Goal: Task Accomplishment & Management: Manage account settings

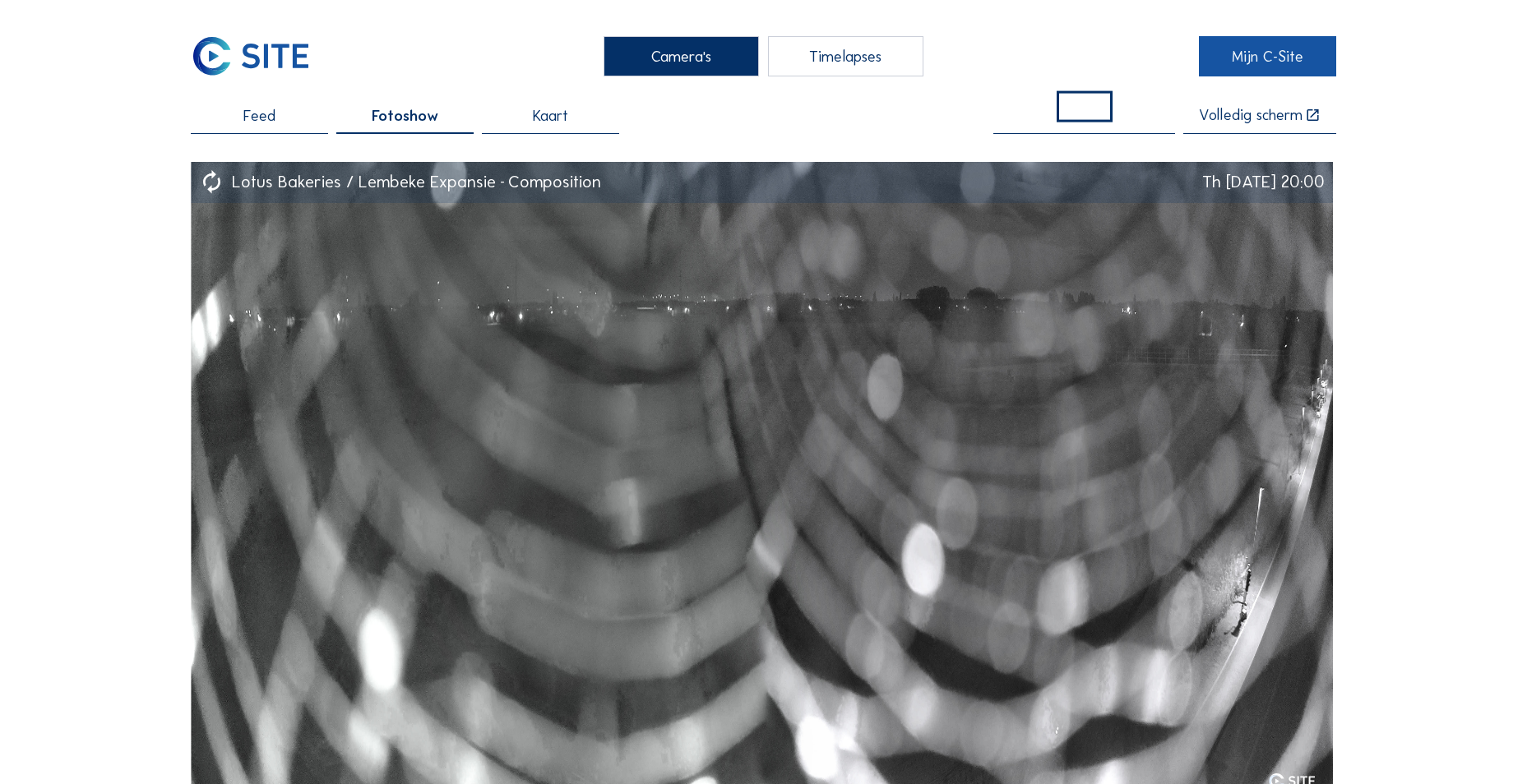
click at [1240, 74] on link "Mijn C-Site" at bounding box center [1267, 56] width 137 height 40
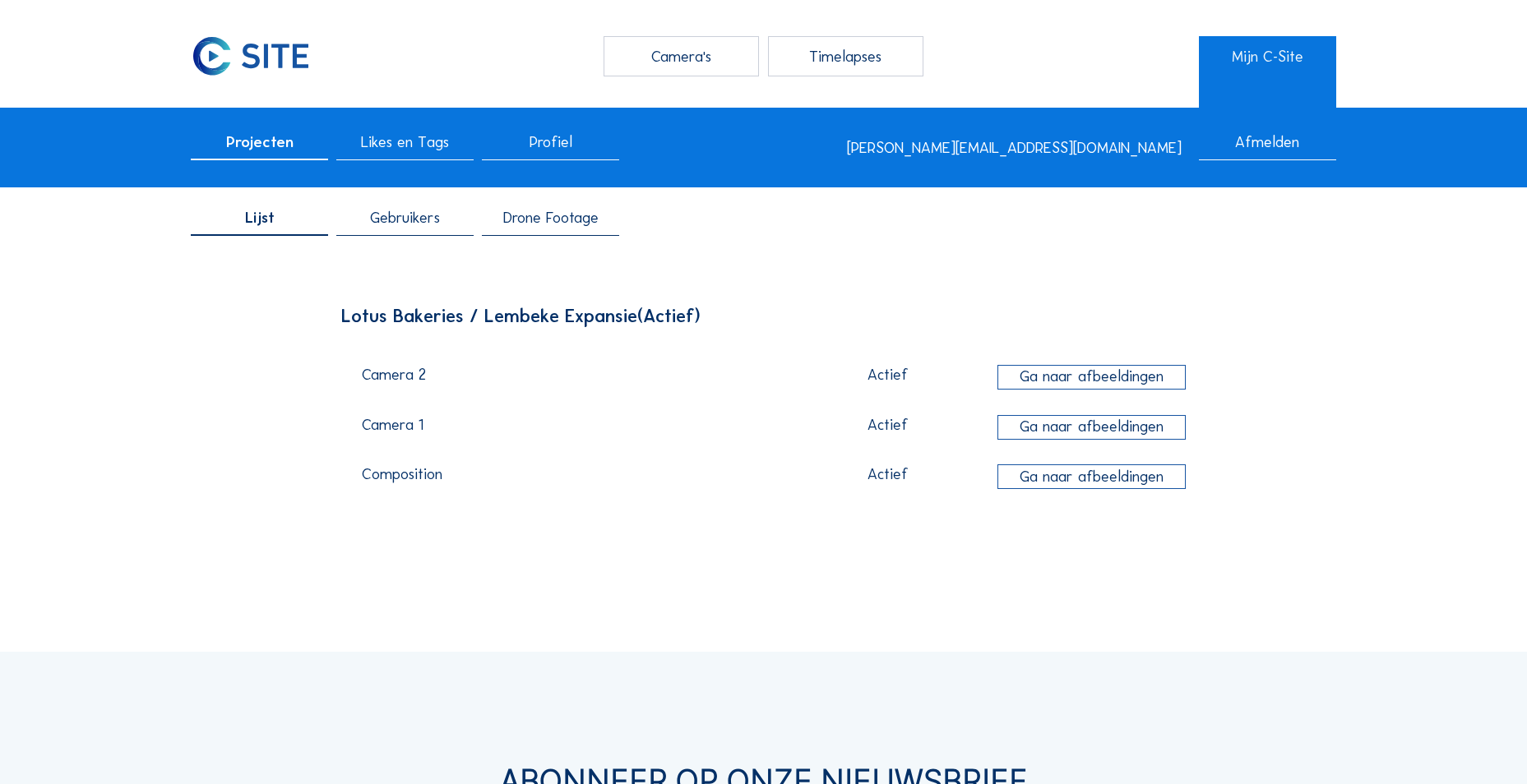
click at [548, 217] on span "Drone Footage" at bounding box center [551, 217] width 96 height 15
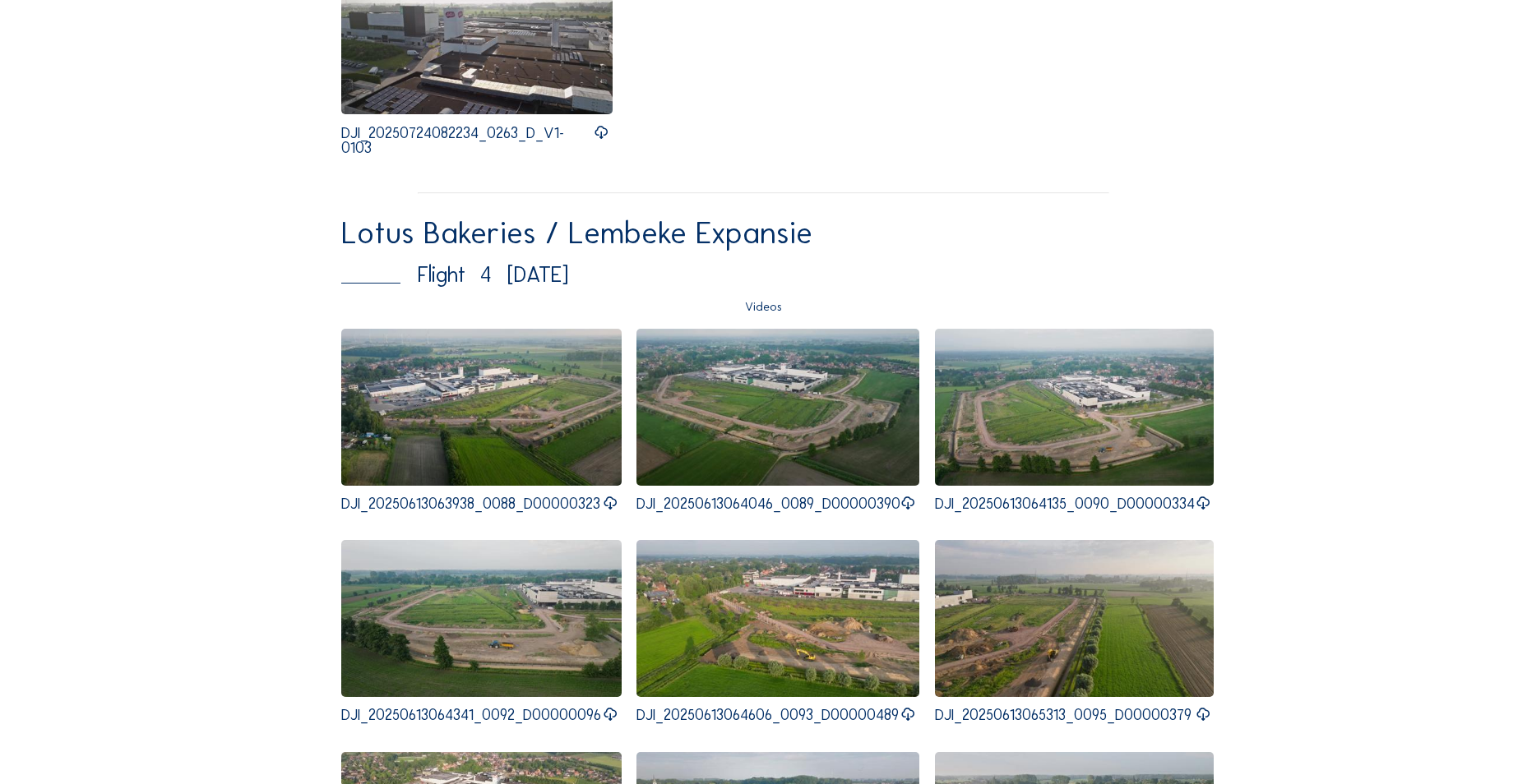
scroll to position [3698, 0]
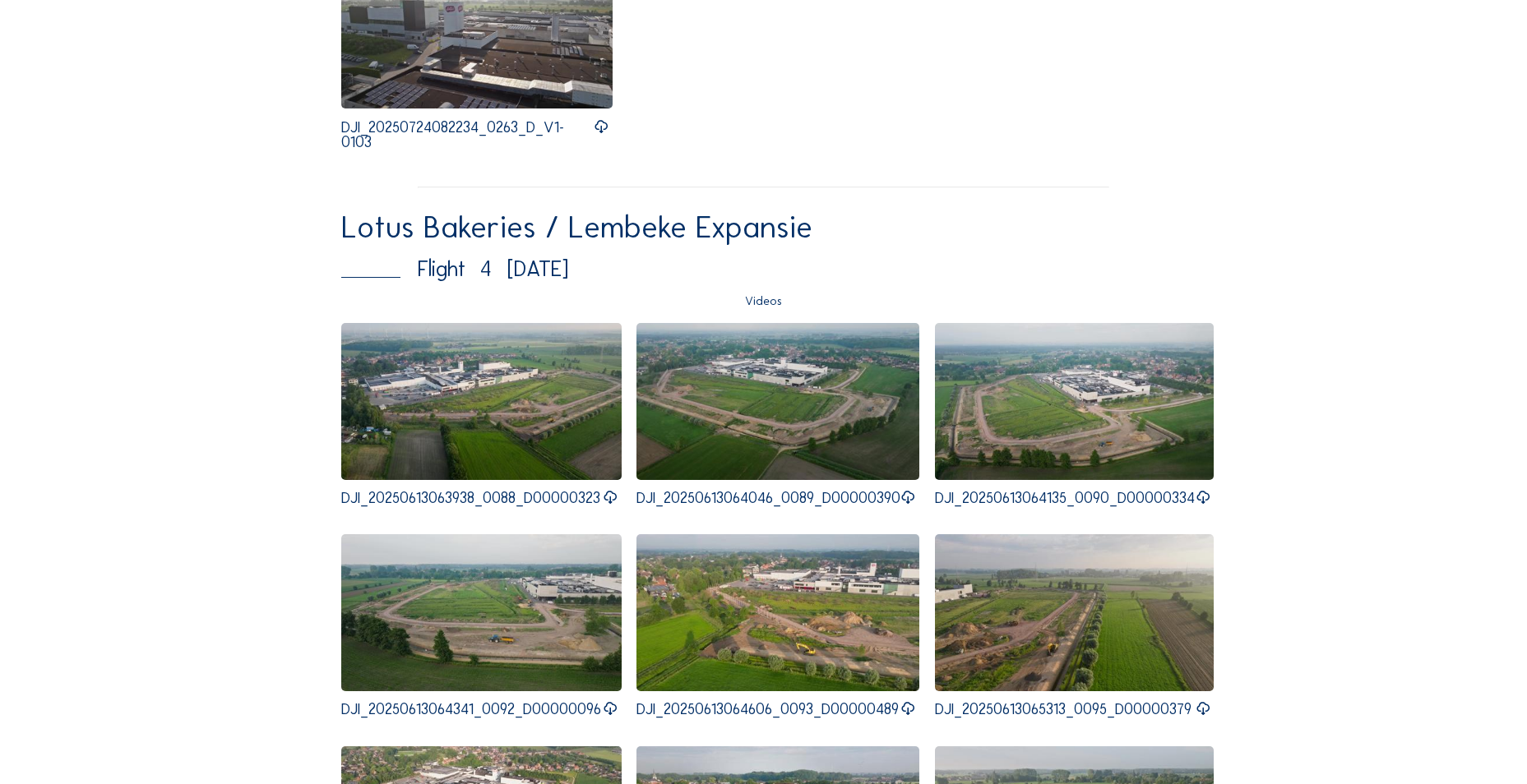
click at [618, 507] on icon at bounding box center [610, 498] width 15 height 19
click at [916, 503] on icon at bounding box center [907, 498] width 15 height 19
click at [1210, 505] on icon at bounding box center [1202, 498] width 15 height 19
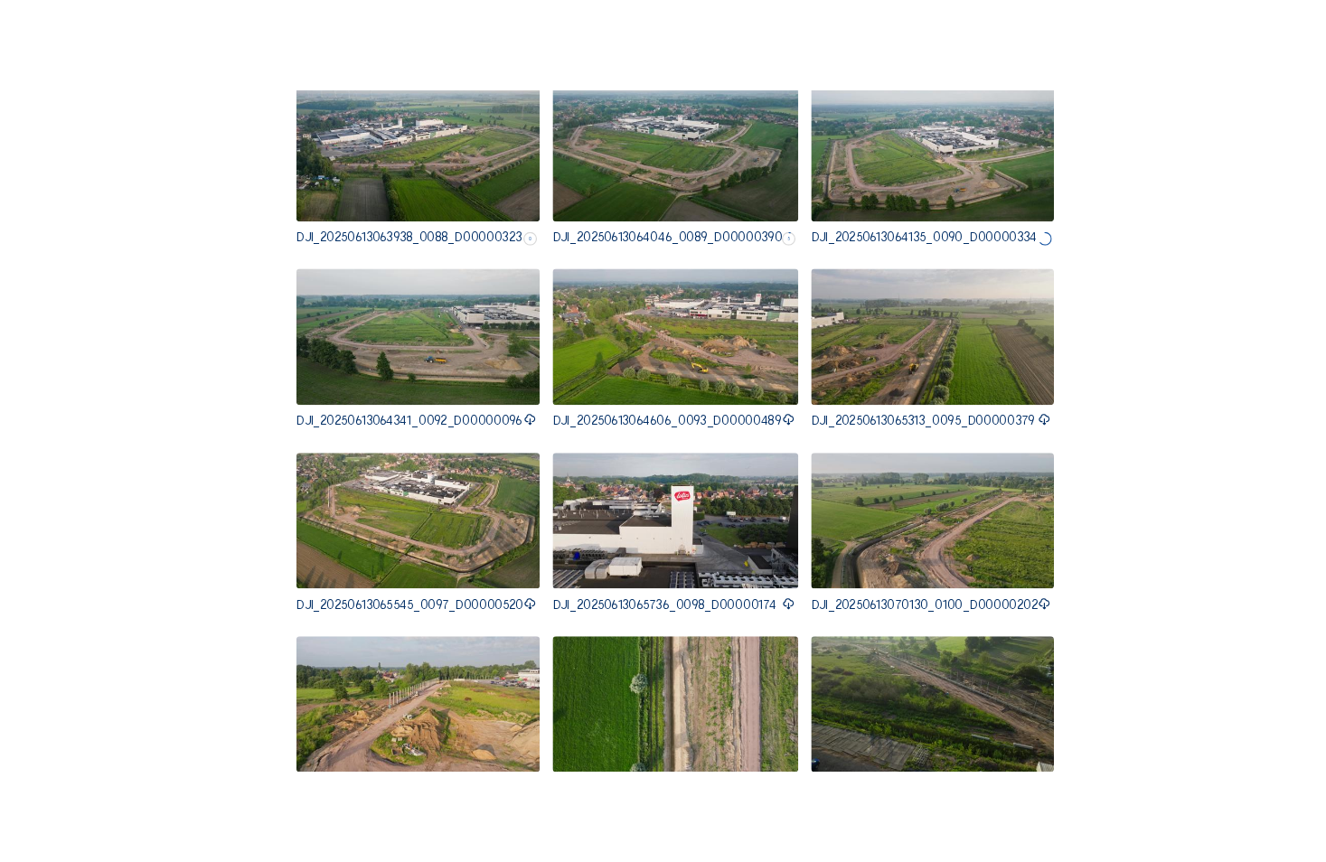
scroll to position [4518, 0]
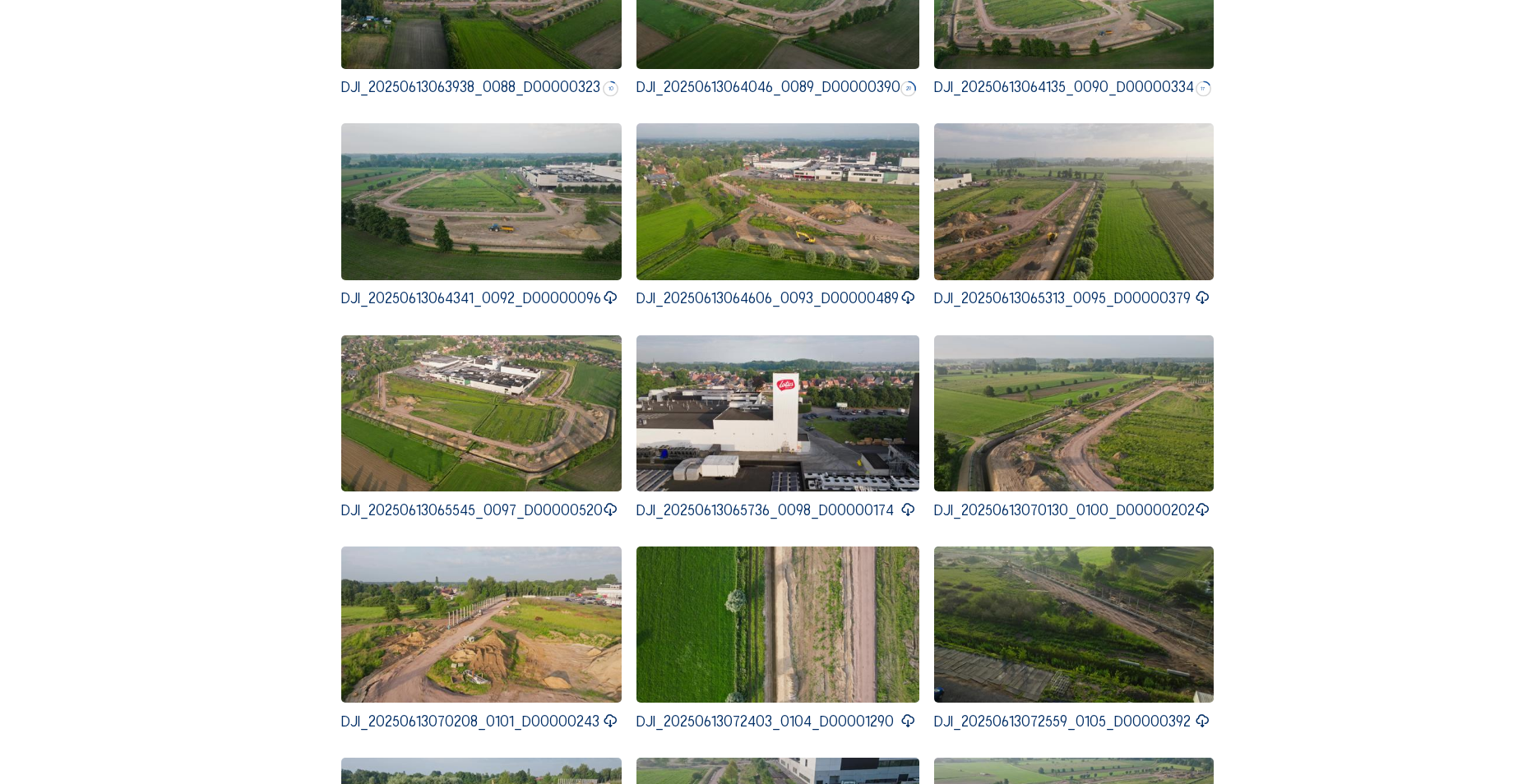
click at [617, 301] on icon at bounding box center [610, 297] width 15 height 19
click at [916, 305] on icon at bounding box center [907, 297] width 15 height 19
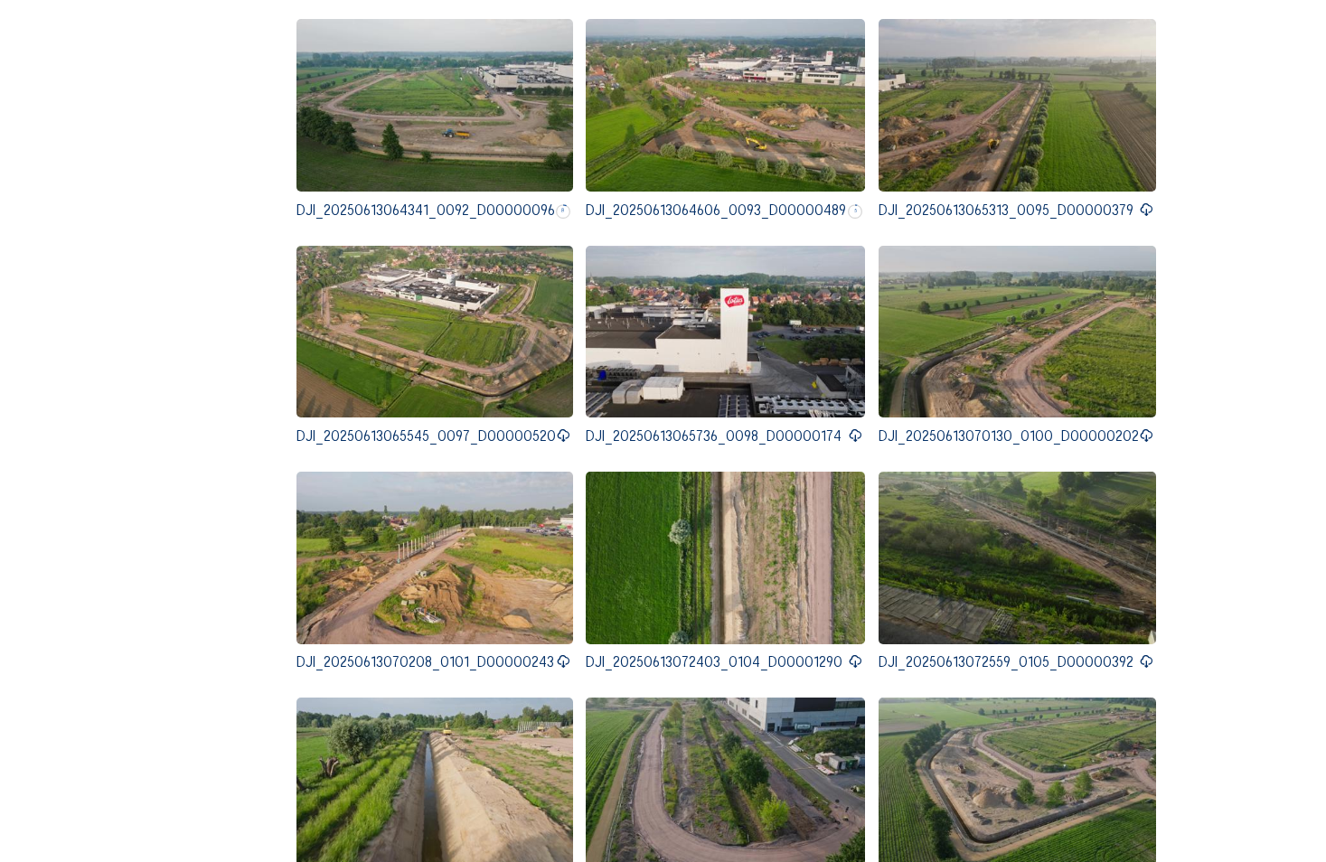
click at [1139, 201] on icon at bounding box center [1145, 209] width 14 height 17
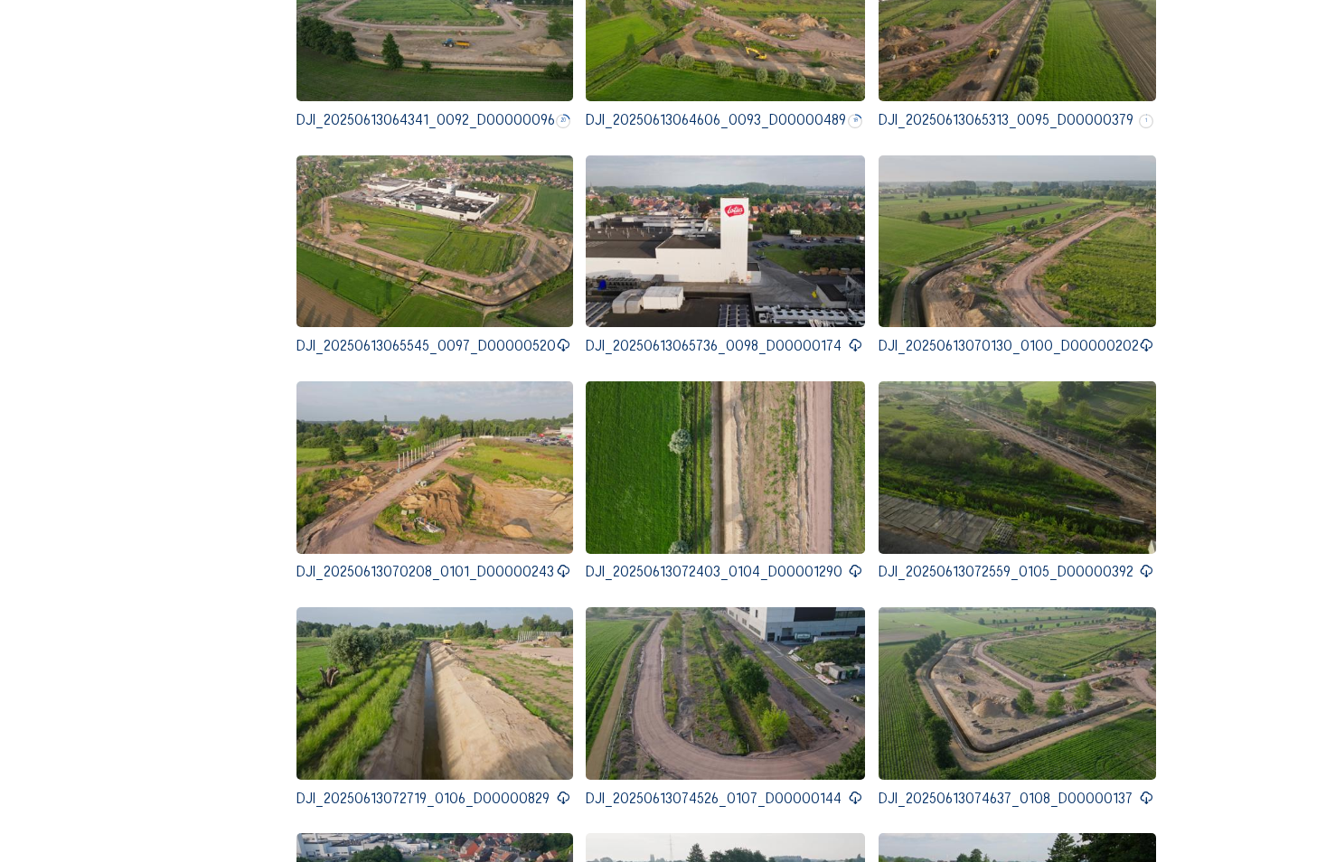
click at [558, 337] on icon at bounding box center [563, 345] width 14 height 17
click at [848, 337] on icon at bounding box center [855, 345] width 14 height 17
click at [1140, 337] on icon at bounding box center [1145, 345] width 14 height 17
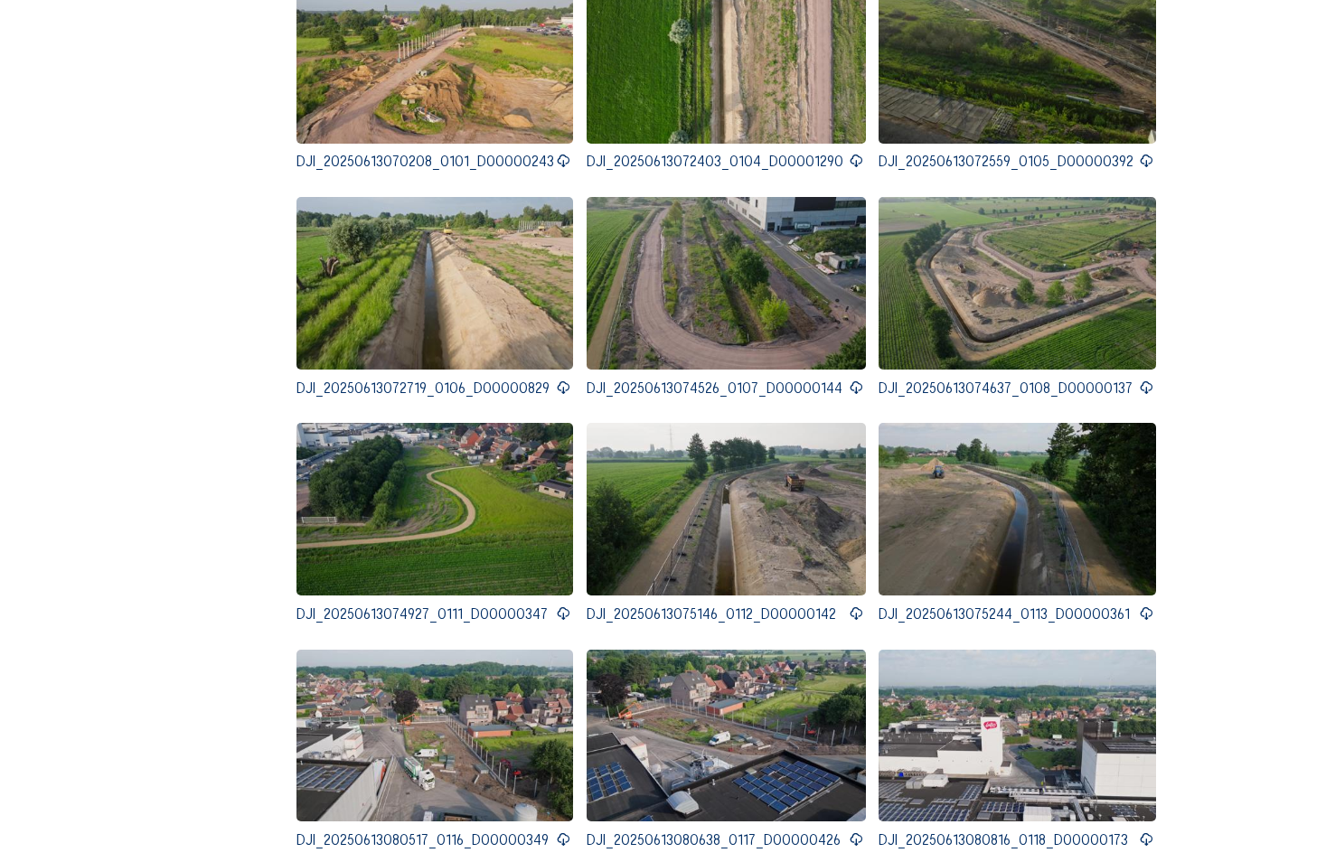
scroll to position [5060, 0]
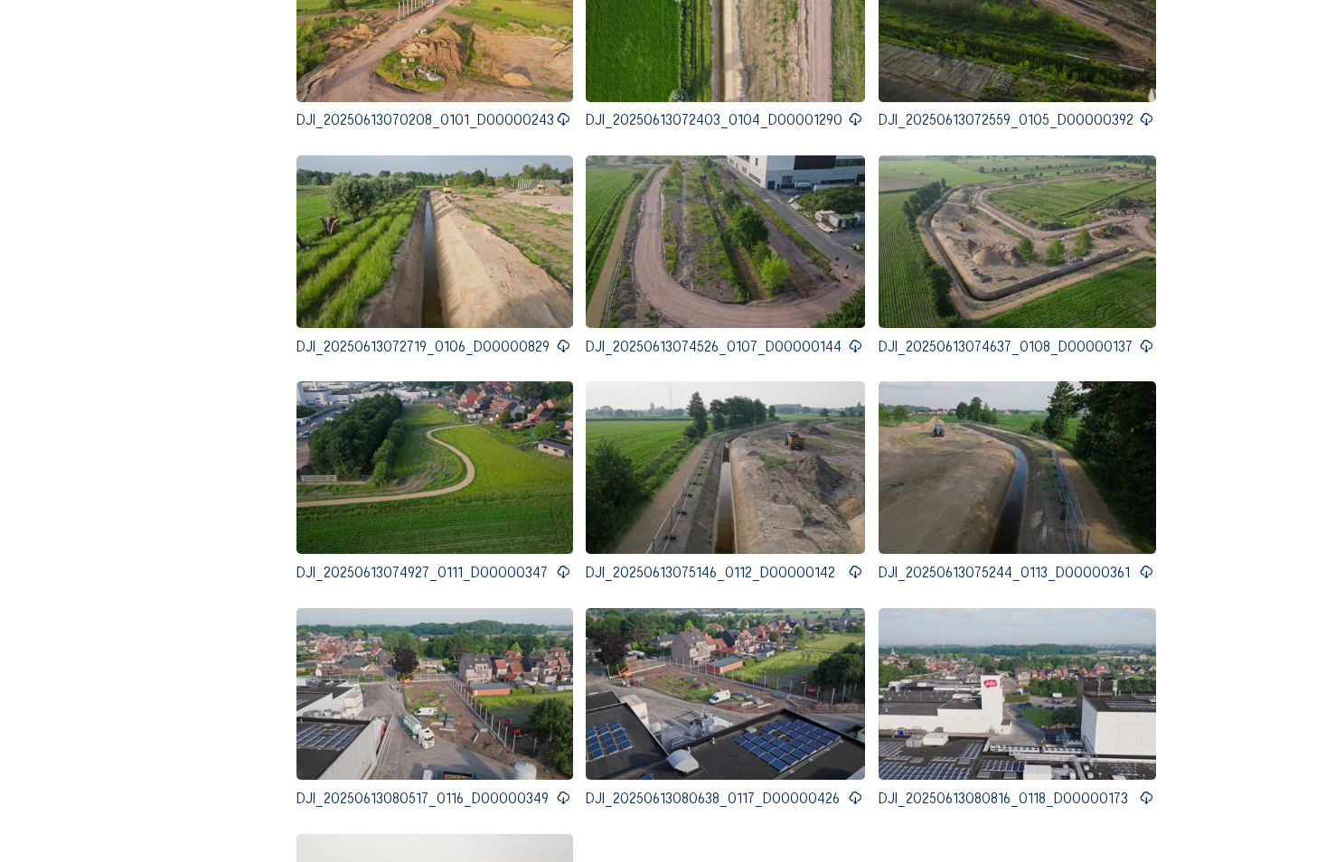
click at [557, 111] on icon at bounding box center [563, 119] width 14 height 17
click at [856, 111] on icon at bounding box center [855, 119] width 14 height 17
click at [1142, 111] on icon at bounding box center [1145, 119] width 14 height 17
click at [557, 338] on icon at bounding box center [563, 346] width 14 height 17
click at [852, 338] on icon at bounding box center [855, 346] width 14 height 17
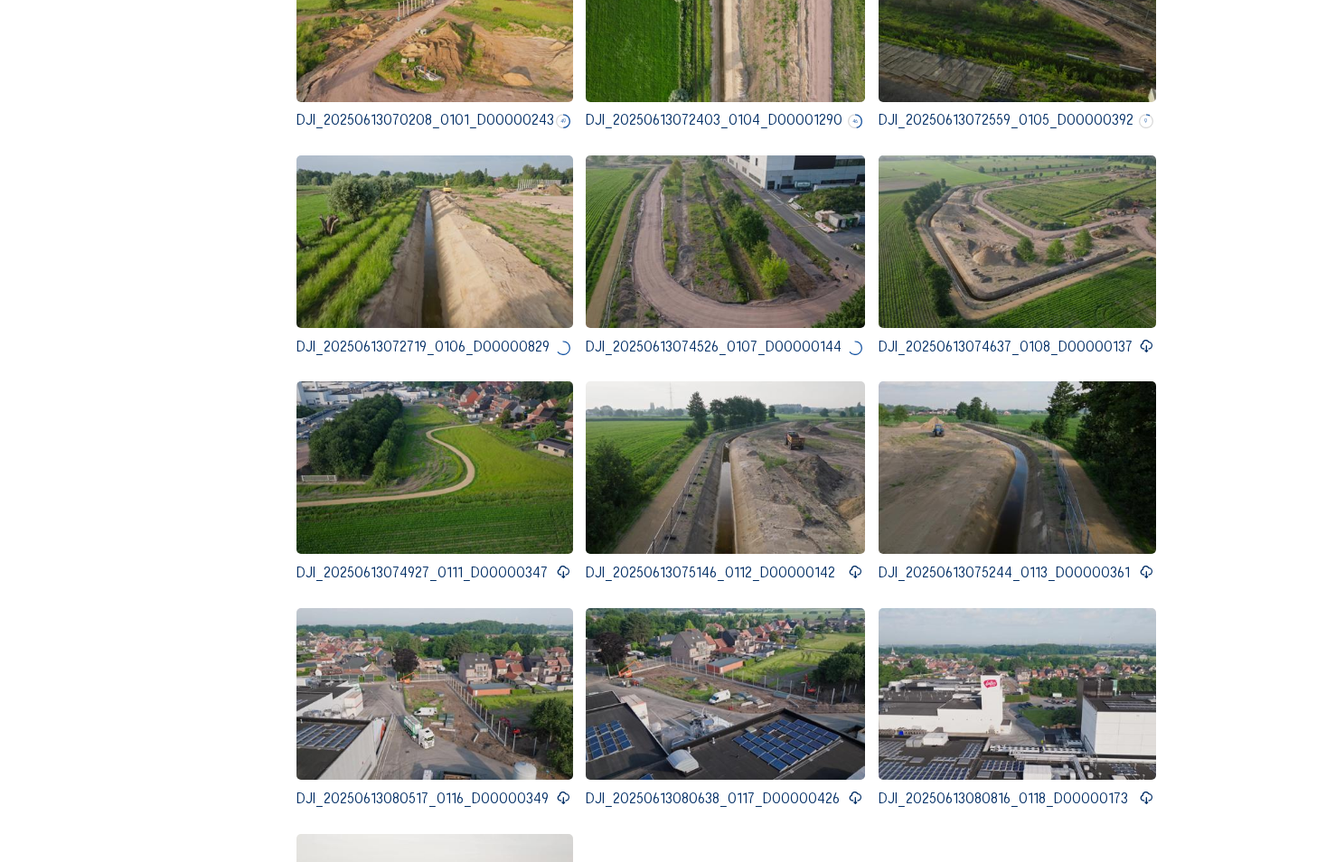
click at [1138, 338] on icon at bounding box center [1145, 346] width 14 height 17
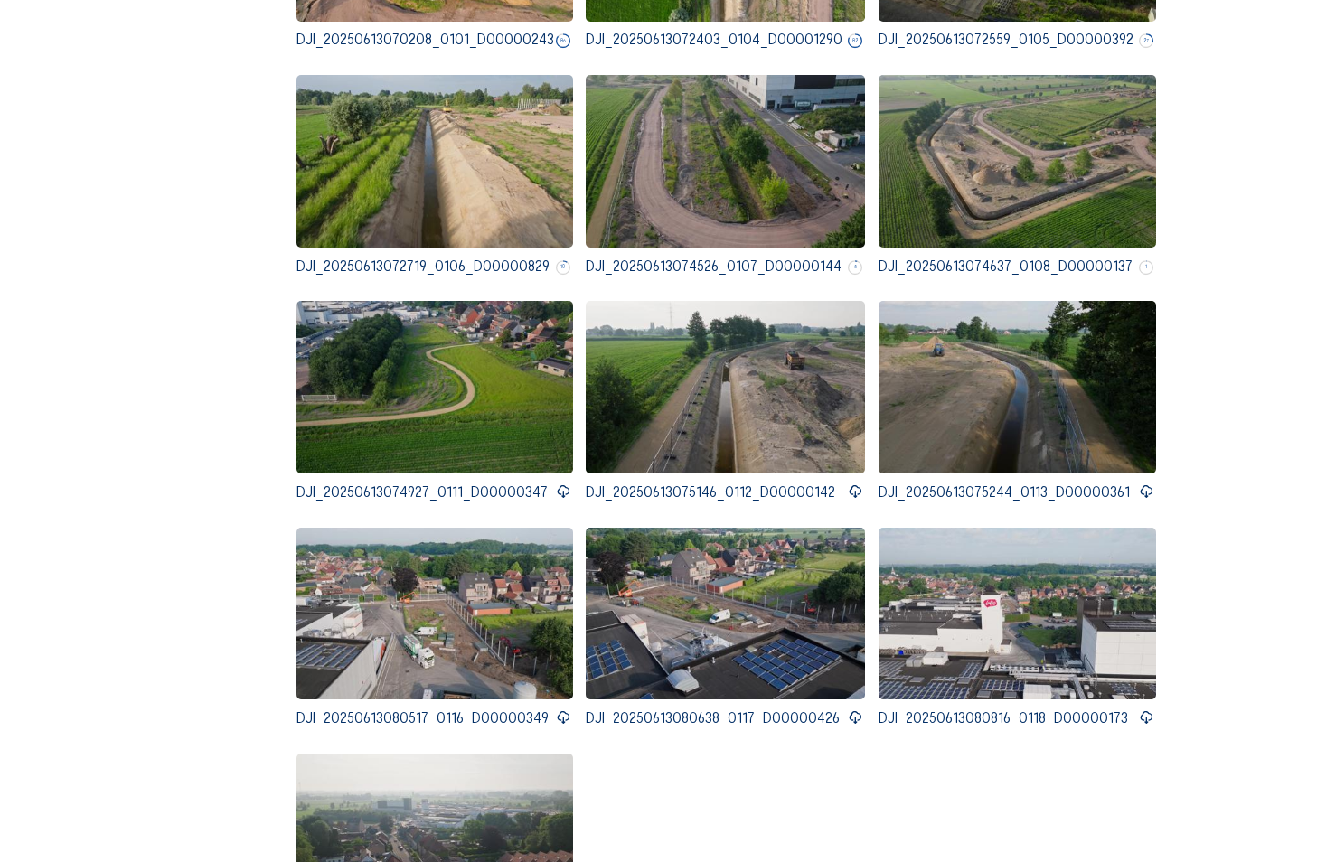
scroll to position [5150, 0]
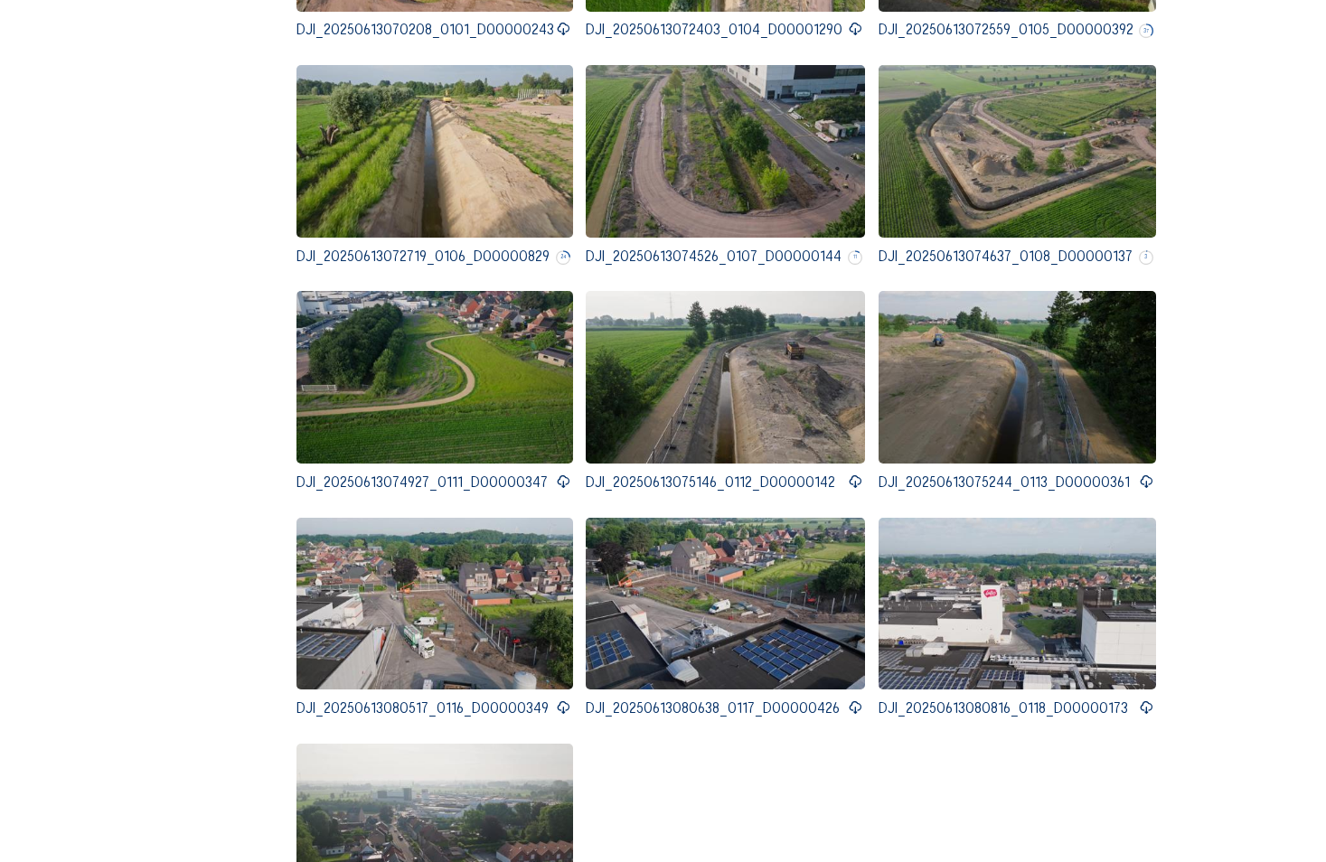
click at [556, 473] on icon at bounding box center [563, 481] width 14 height 17
click at [855, 473] on icon at bounding box center [855, 481] width 14 height 17
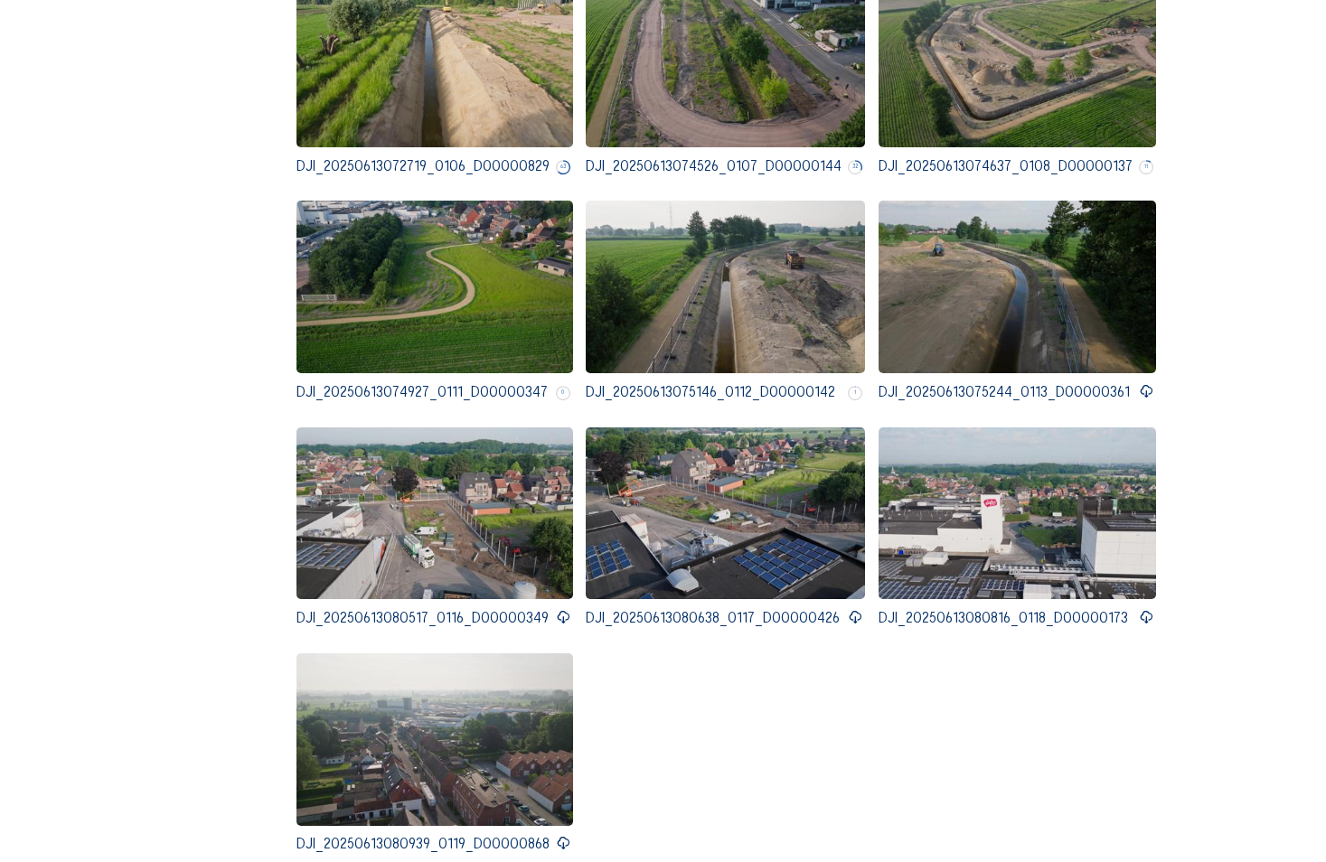
scroll to position [5060, 0]
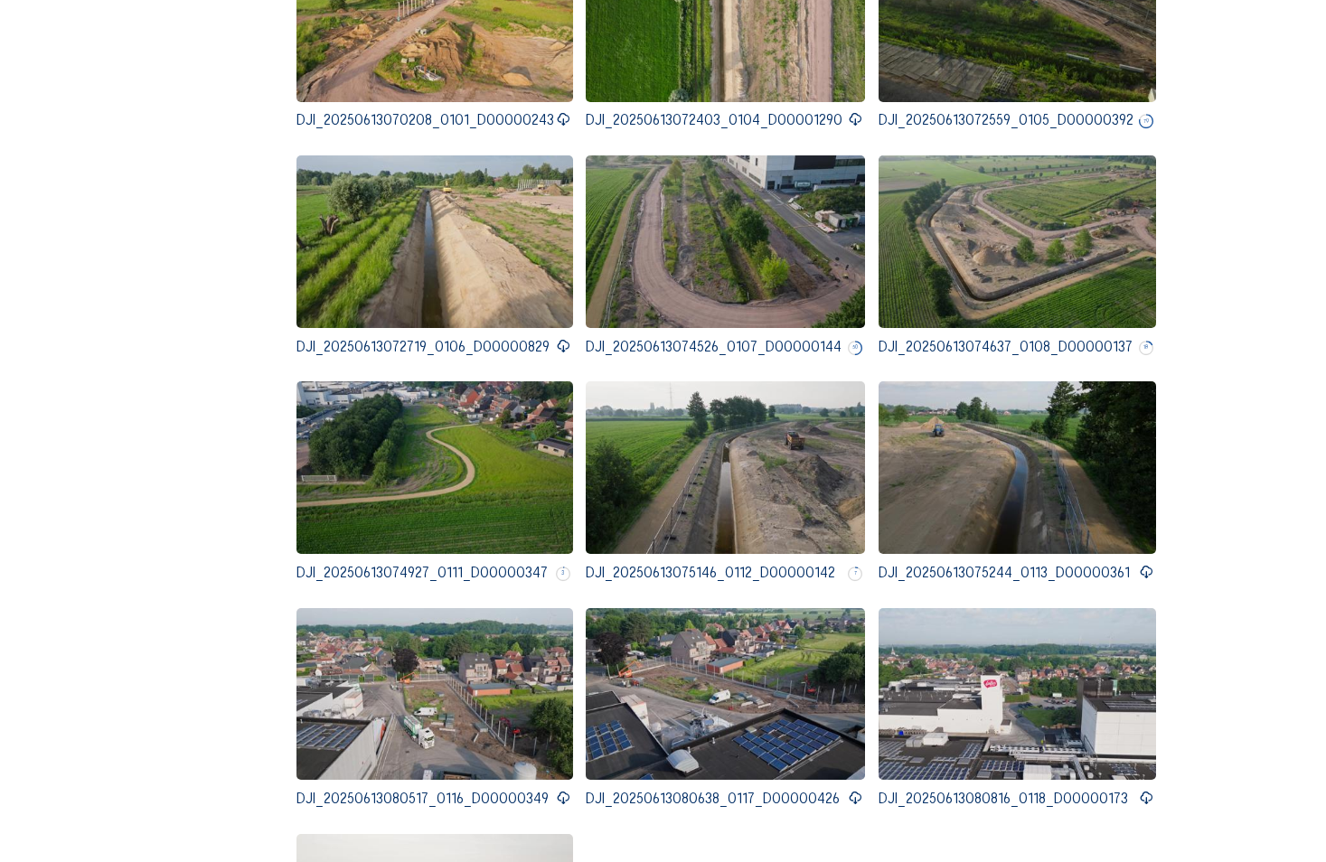
click at [1140, 564] on icon at bounding box center [1145, 572] width 14 height 17
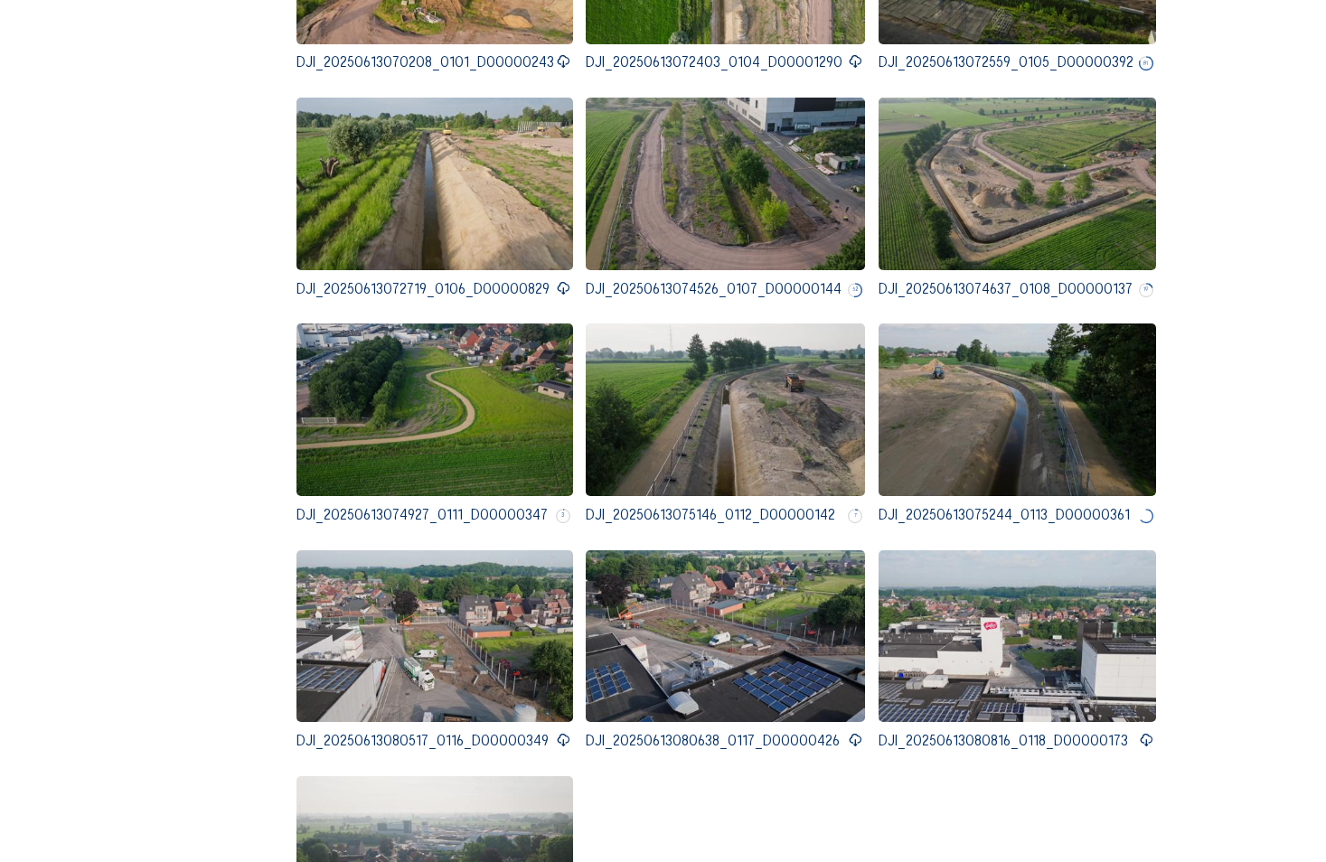
scroll to position [5150, 0]
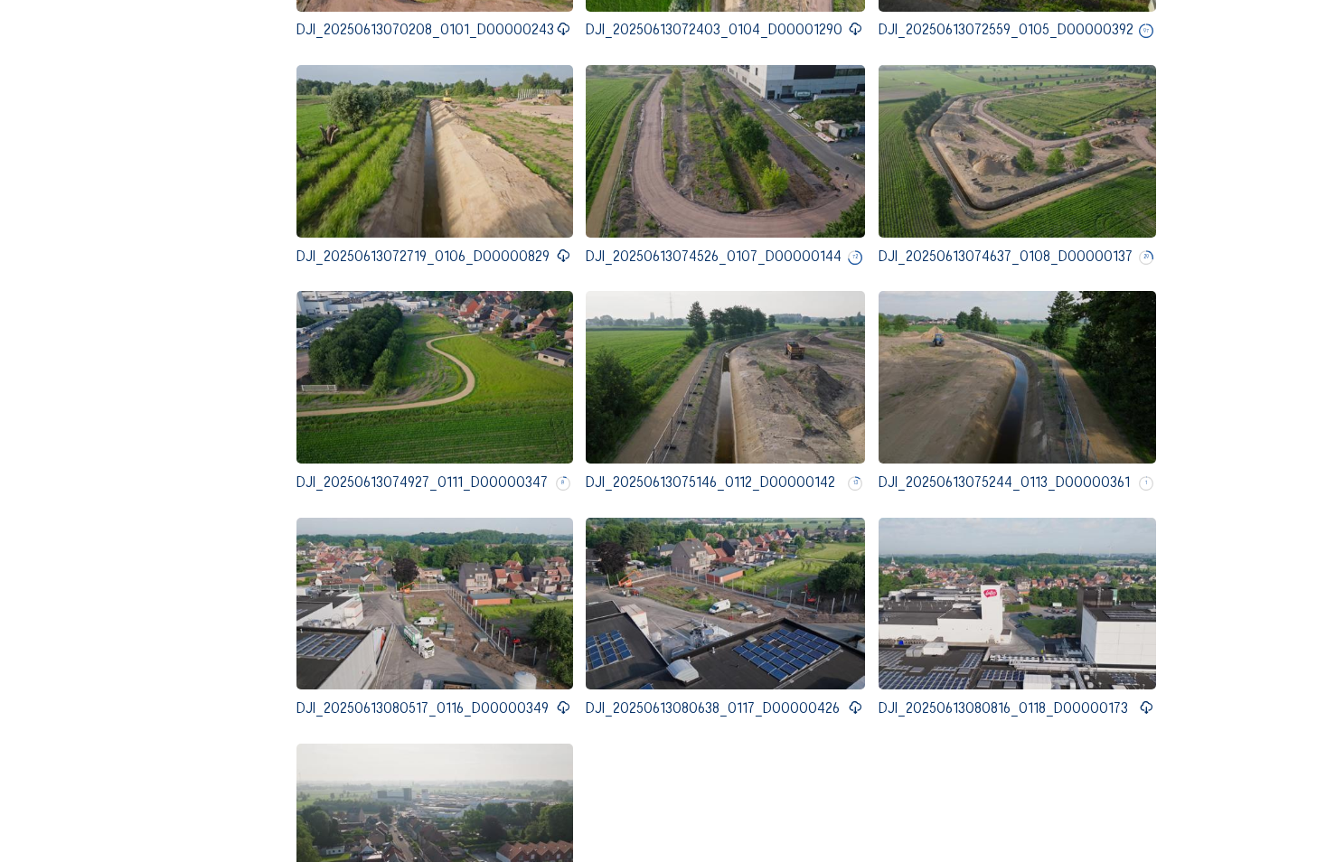
click at [561, 699] on icon at bounding box center [563, 707] width 14 height 17
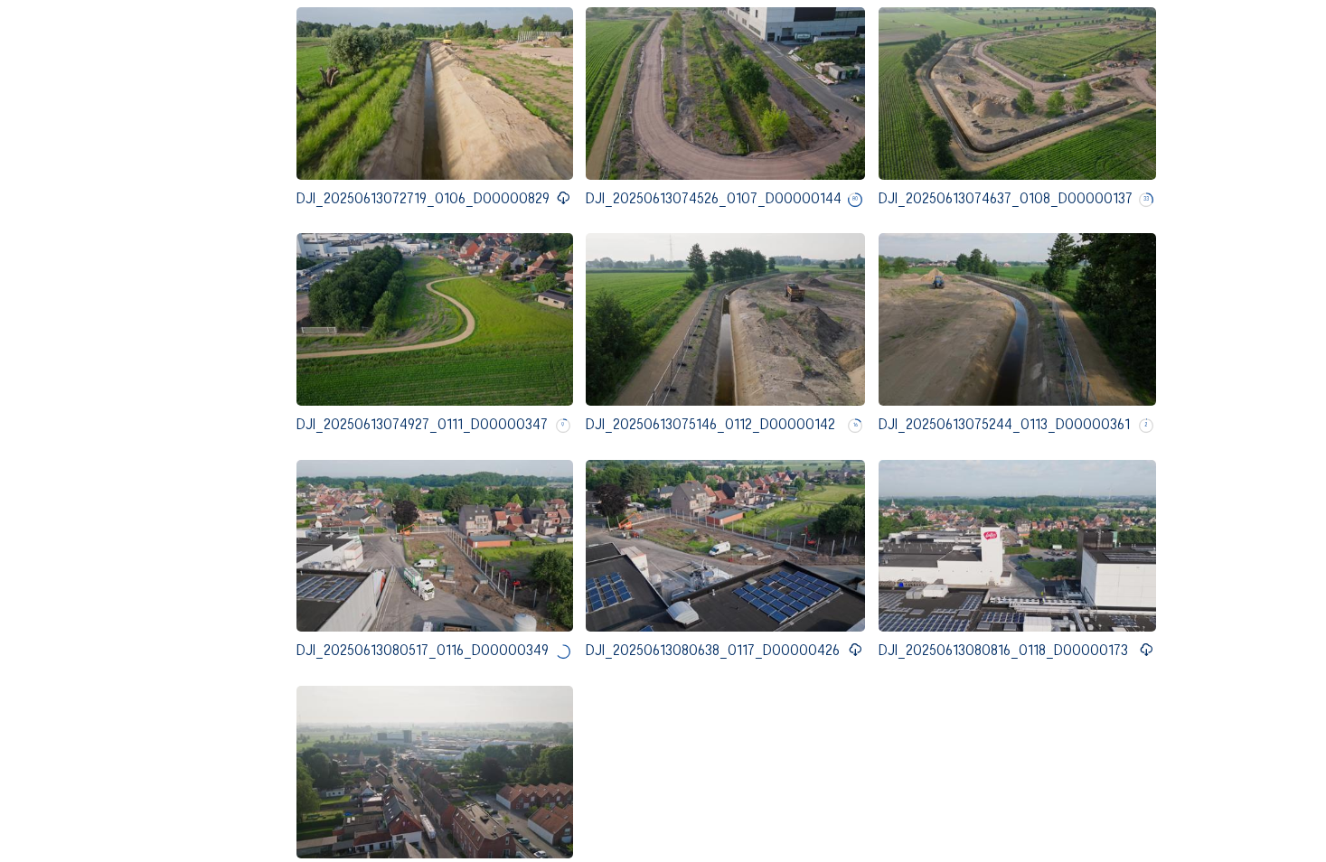
scroll to position [5241, 0]
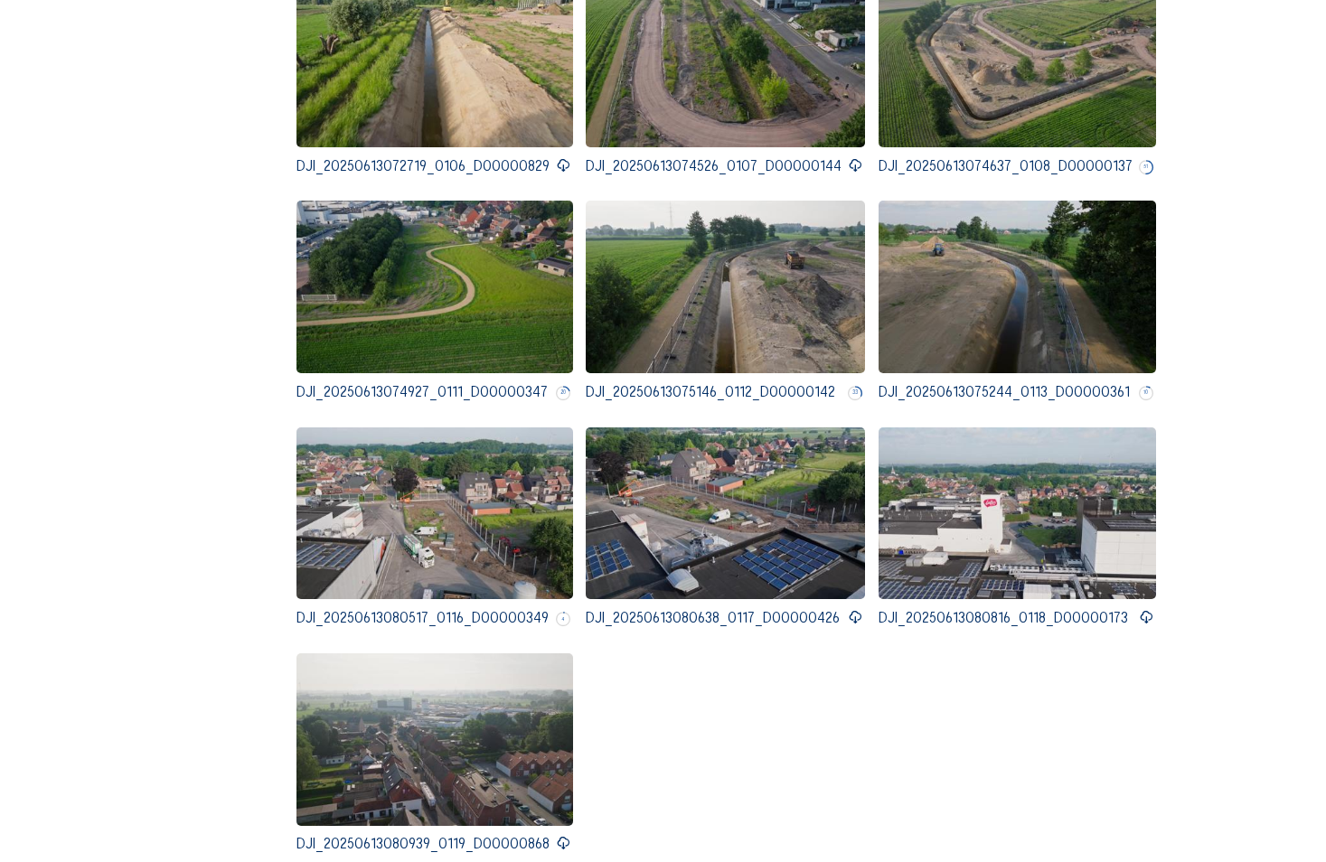
click at [853, 609] on icon at bounding box center [855, 617] width 14 height 17
click at [1140, 609] on icon at bounding box center [1145, 617] width 14 height 17
click at [556, 835] on icon at bounding box center [563, 843] width 14 height 17
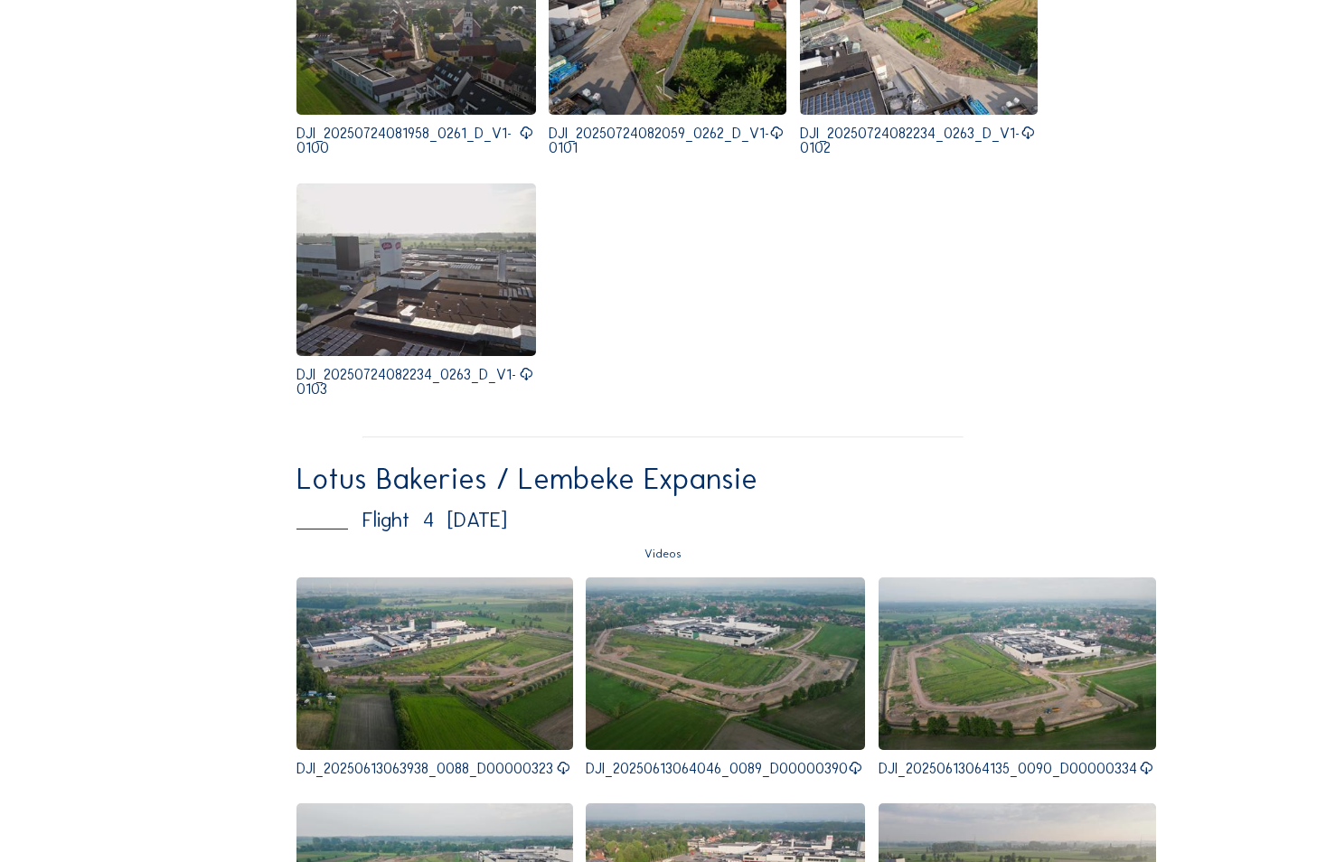
scroll to position [3524, 0]
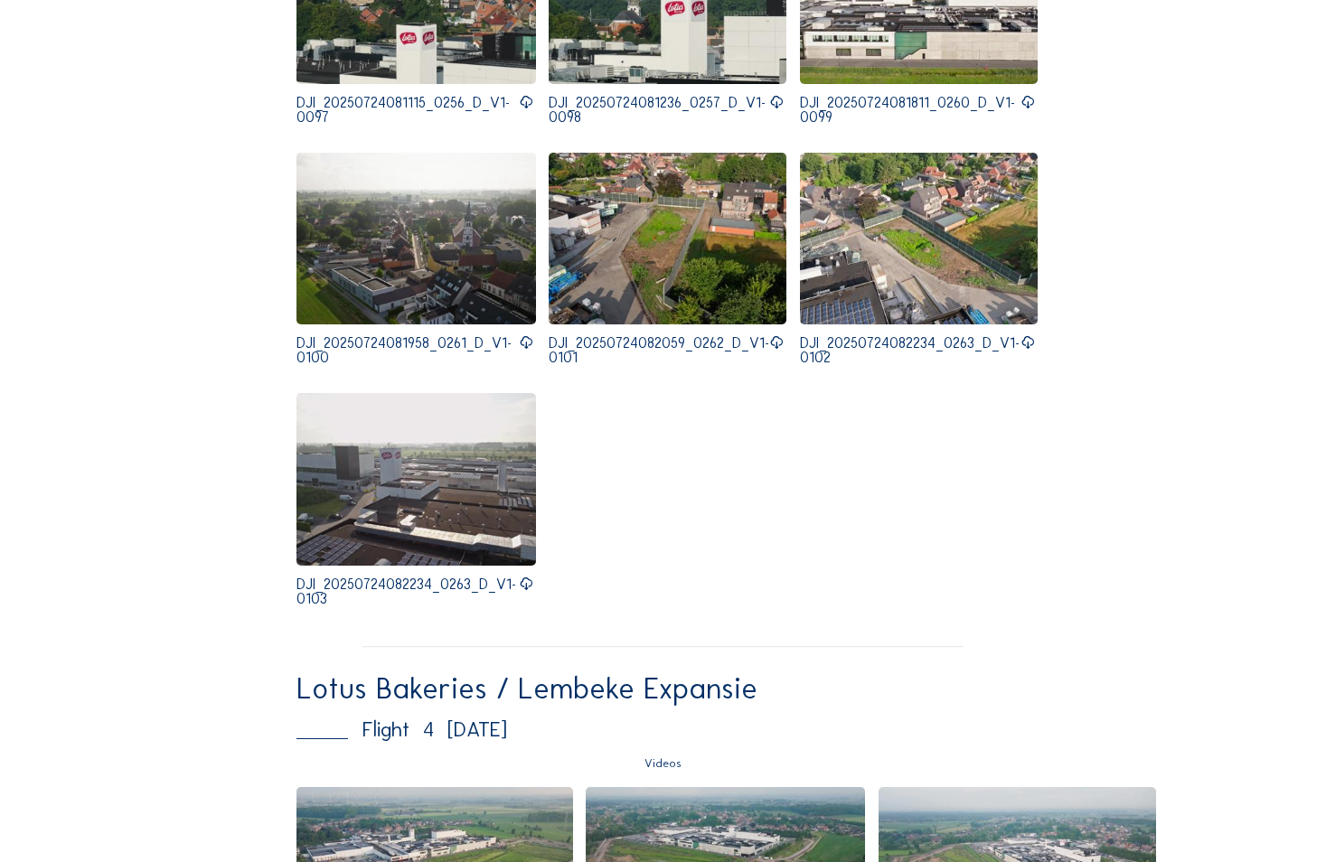
click at [524, 576] on icon at bounding box center [526, 584] width 14 height 17
click at [1025, 334] on icon at bounding box center [1027, 342] width 14 height 17
click at [775, 334] on icon at bounding box center [776, 342] width 14 height 17
click at [523, 334] on icon at bounding box center [526, 342] width 14 height 17
drag, startPoint x: 1024, startPoint y: 88, endPoint x: 1007, endPoint y: 90, distance: 16.5
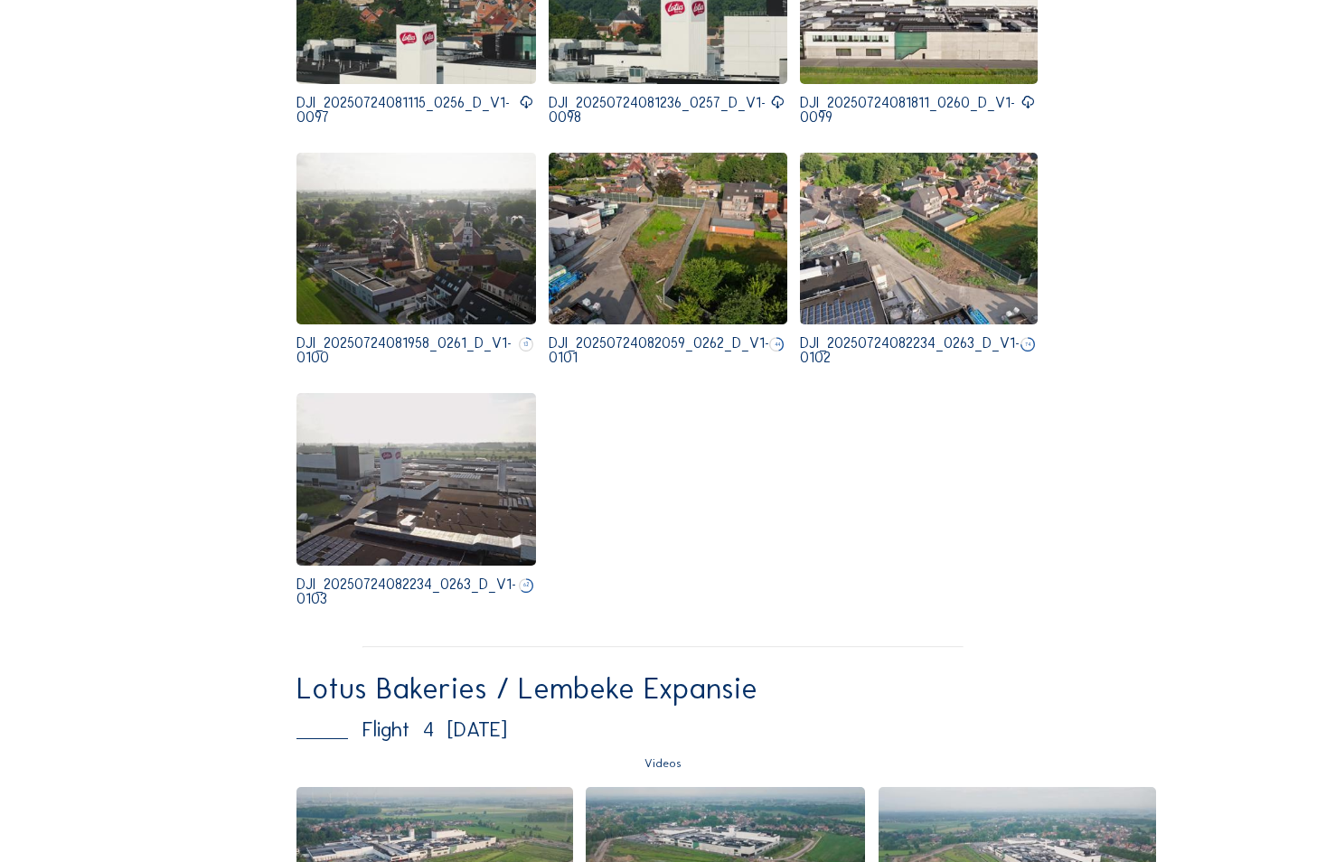
click at [1024, 94] on icon at bounding box center [1027, 102] width 14 height 17
click at [771, 94] on icon at bounding box center [777, 102] width 14 height 17
click at [519, 94] on icon at bounding box center [526, 102] width 14 height 17
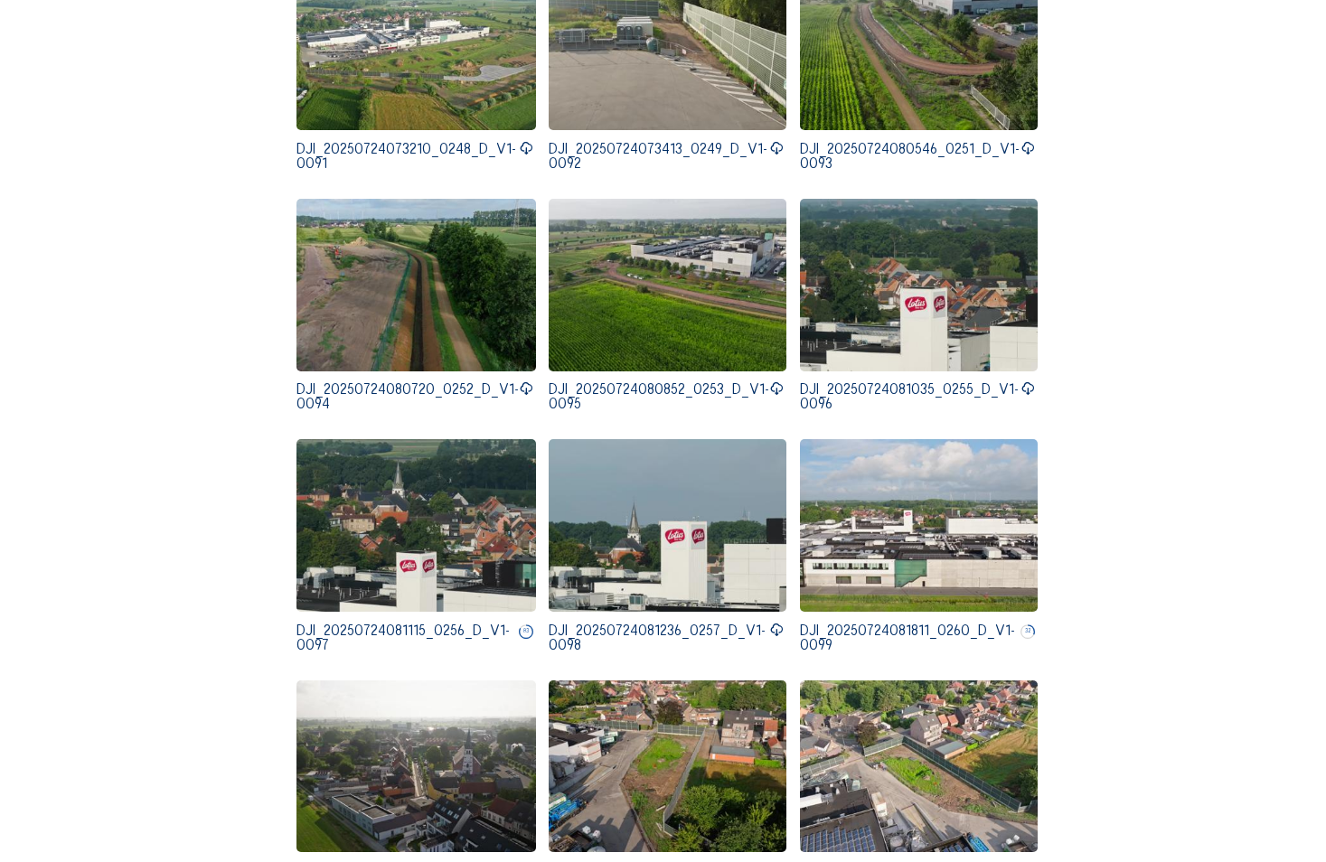
scroll to position [2982, 0]
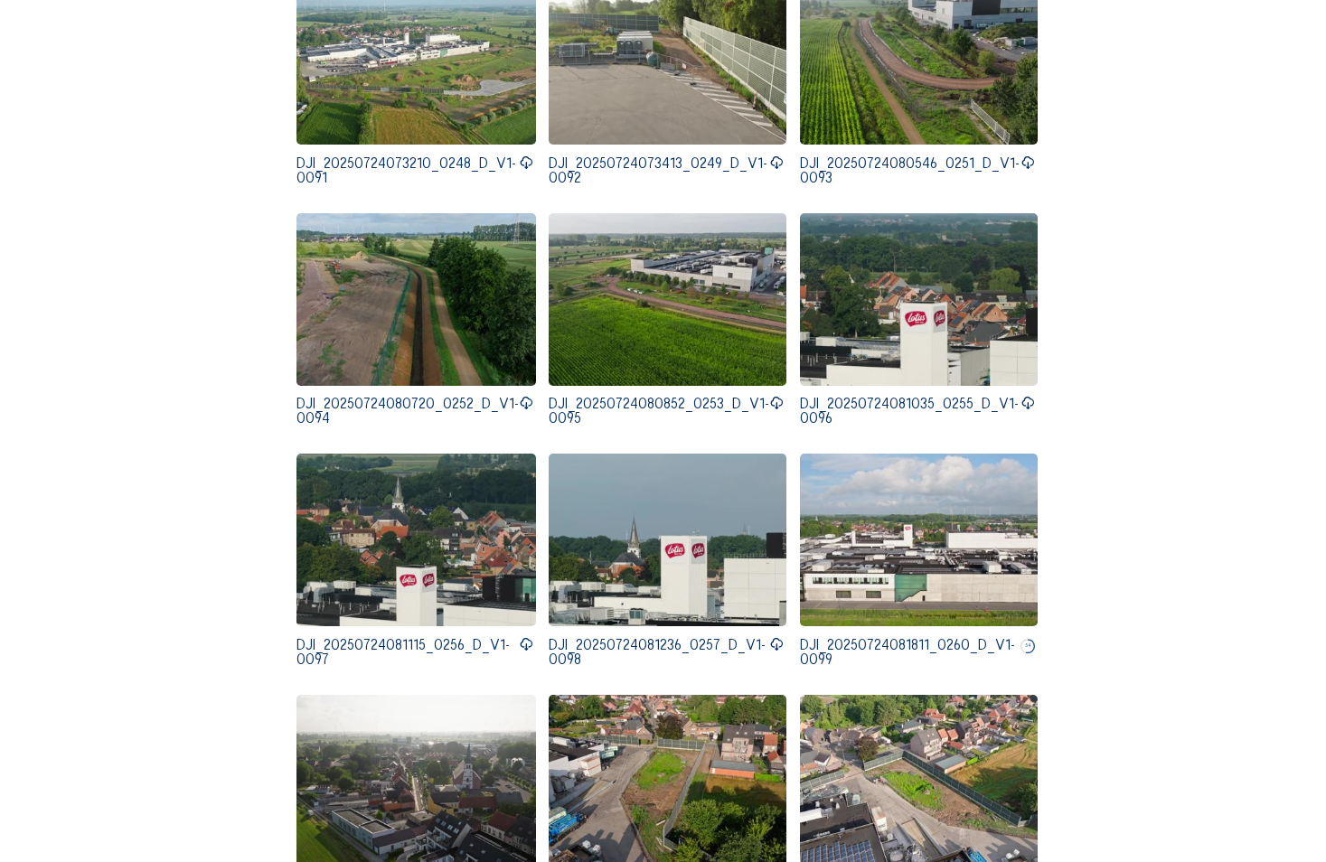
click at [1023, 395] on icon at bounding box center [1027, 403] width 14 height 17
click at [774, 395] on icon at bounding box center [776, 403] width 14 height 17
click at [519, 395] on icon at bounding box center [526, 403] width 14 height 17
click at [519, 155] on icon at bounding box center [526, 163] width 14 height 17
click at [774, 155] on icon at bounding box center [777, 163] width 14 height 17
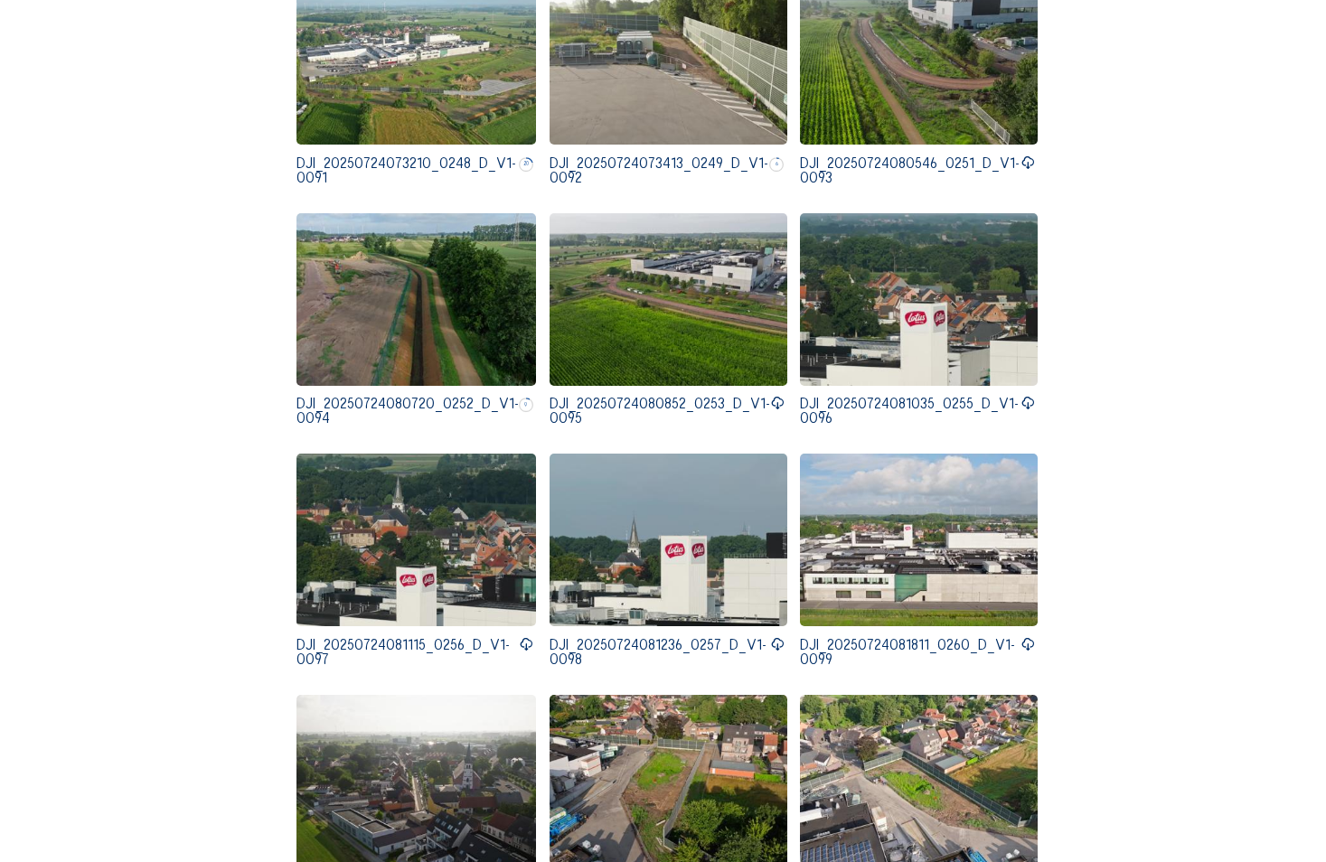
click at [1024, 155] on icon at bounding box center [1027, 163] width 14 height 17
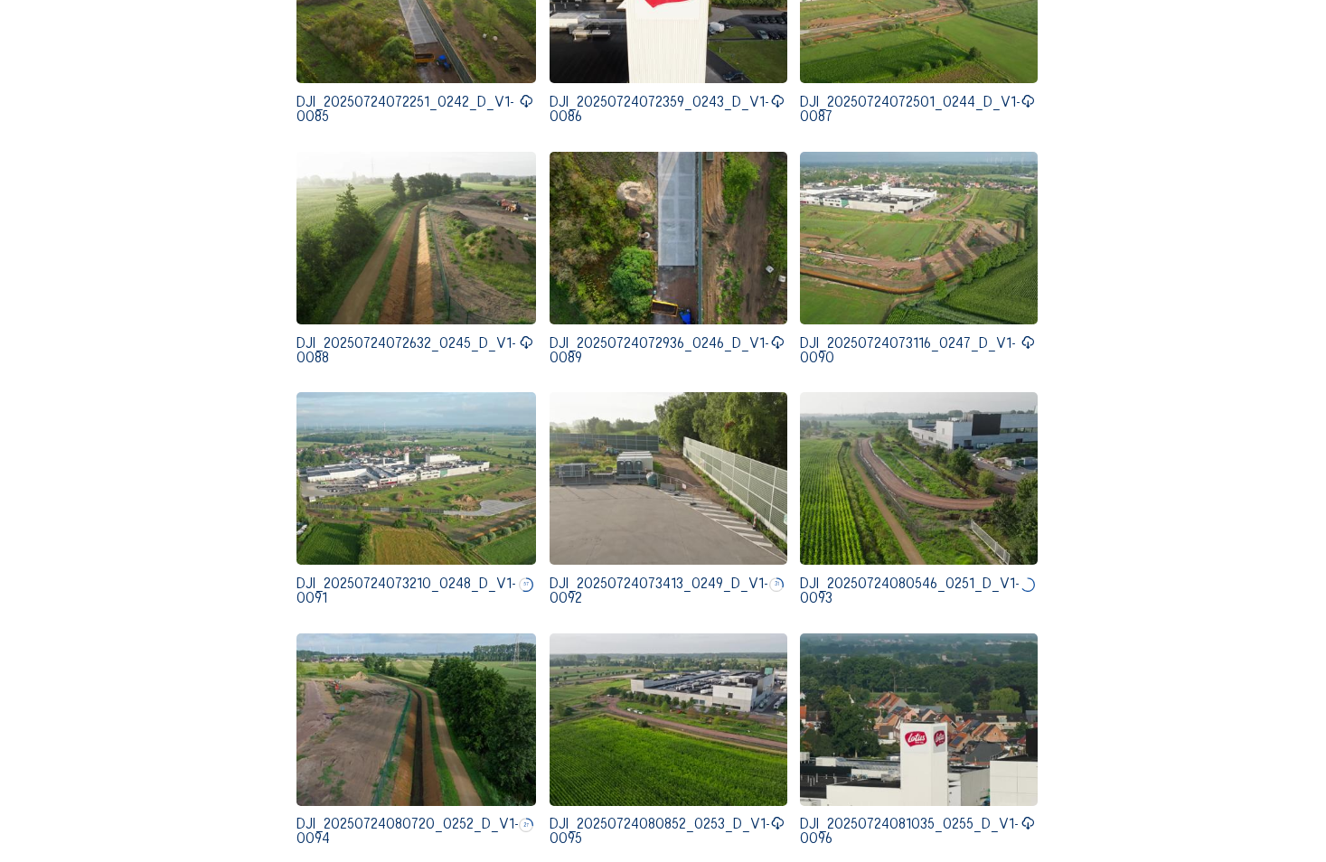
scroll to position [2530, 0]
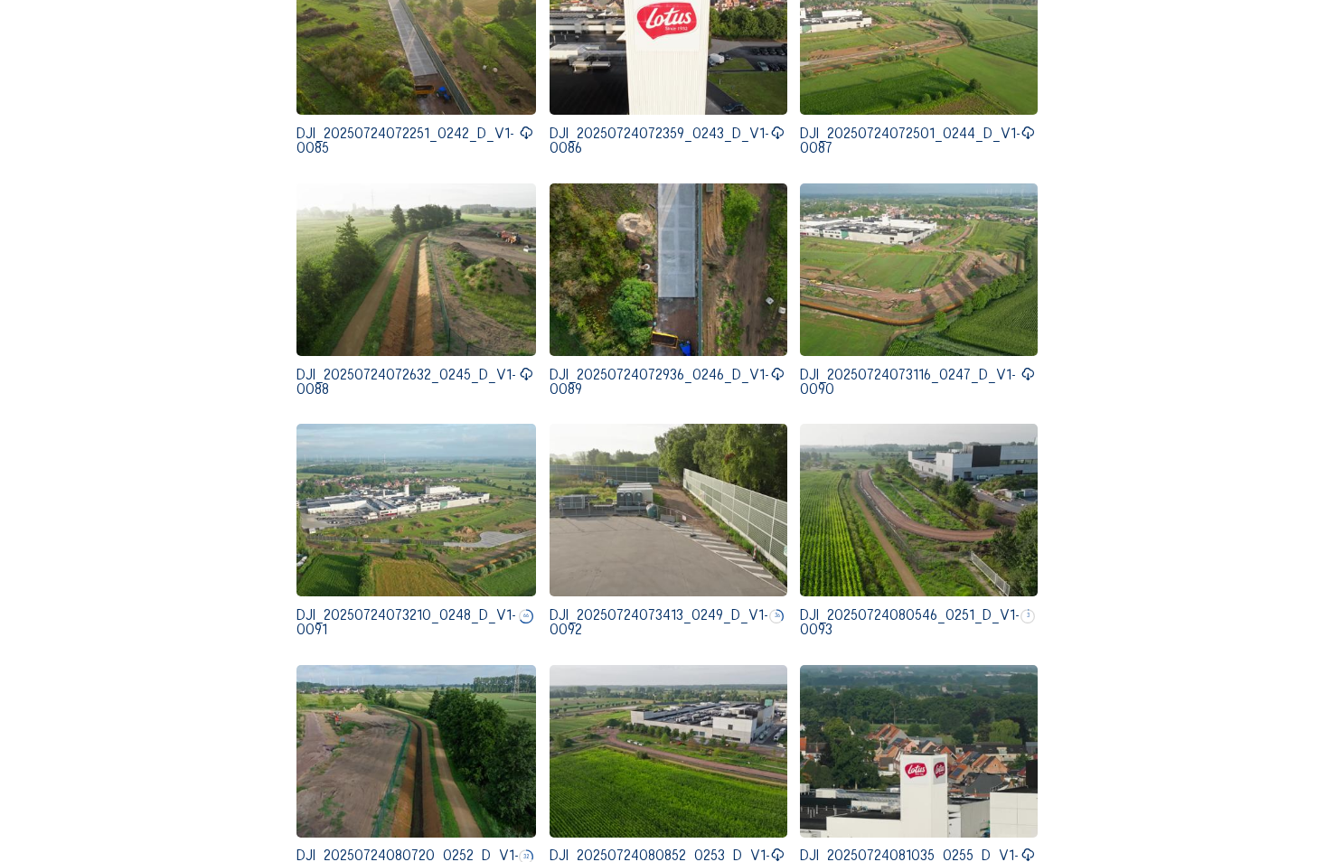
click at [1023, 368] on icon at bounding box center [1027, 374] width 14 height 17
click at [772, 366] on icon at bounding box center [777, 374] width 14 height 17
click at [520, 366] on icon at bounding box center [526, 374] width 14 height 17
click at [520, 125] on icon at bounding box center [526, 133] width 14 height 17
click at [774, 131] on icon at bounding box center [777, 133] width 14 height 17
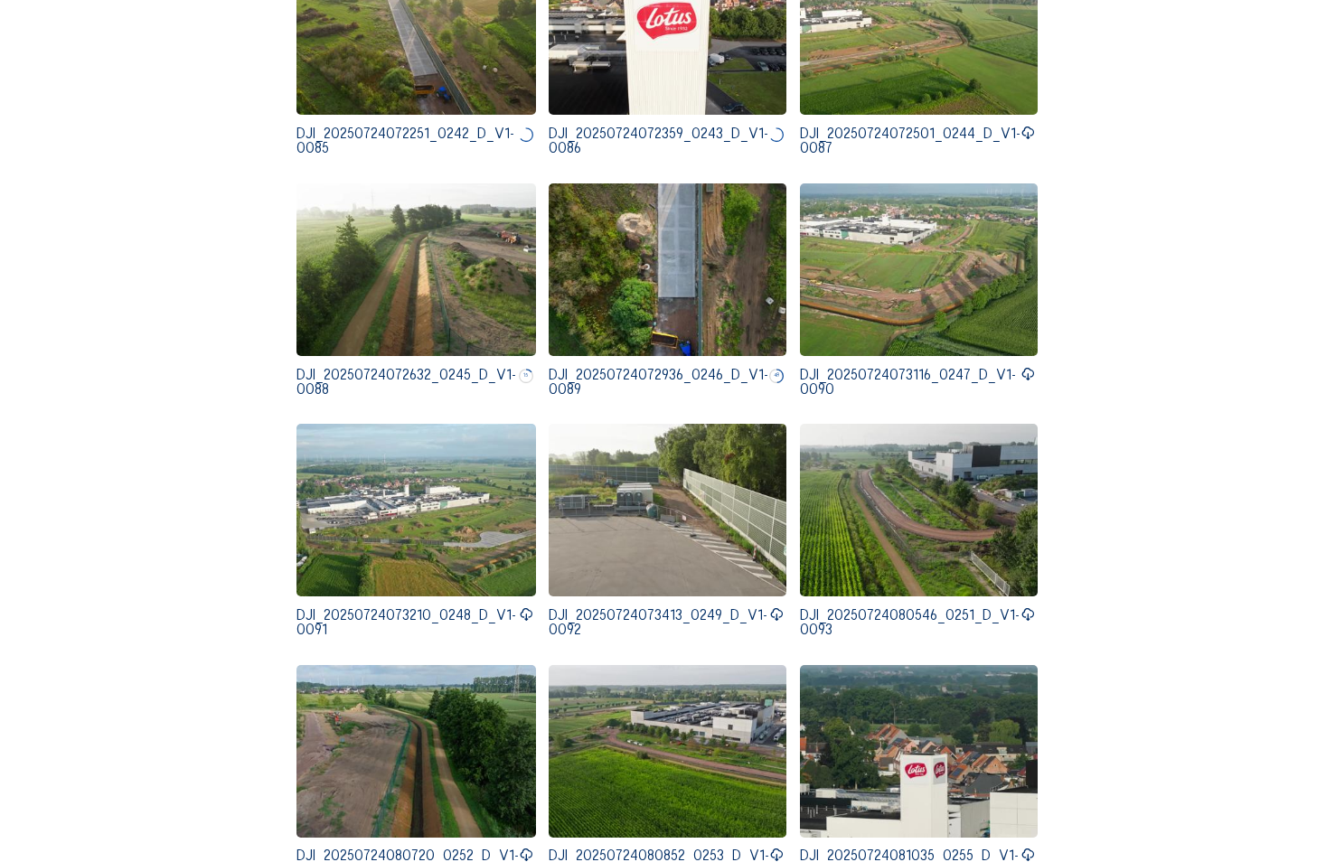
click at [1024, 126] on icon at bounding box center [1027, 133] width 14 height 17
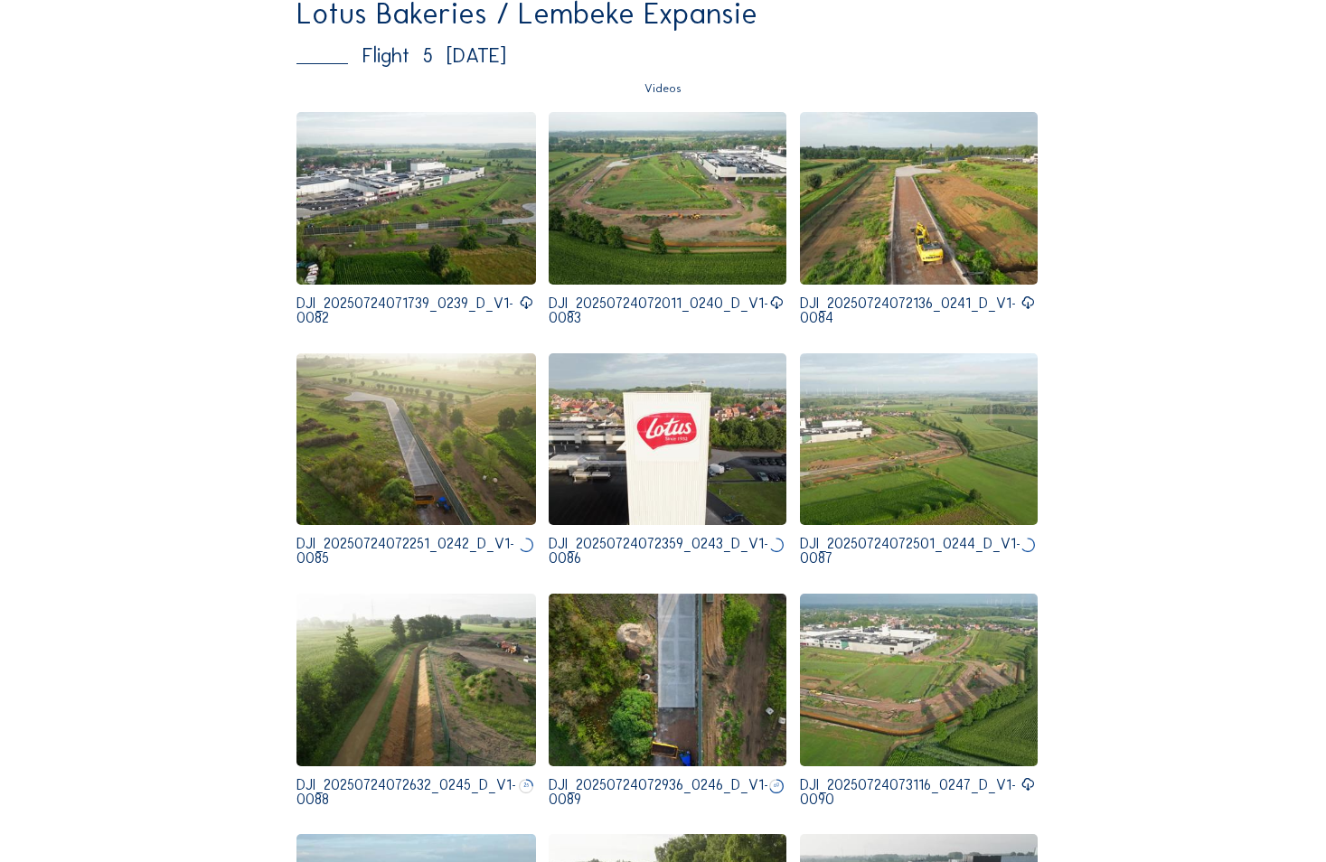
scroll to position [2078, 0]
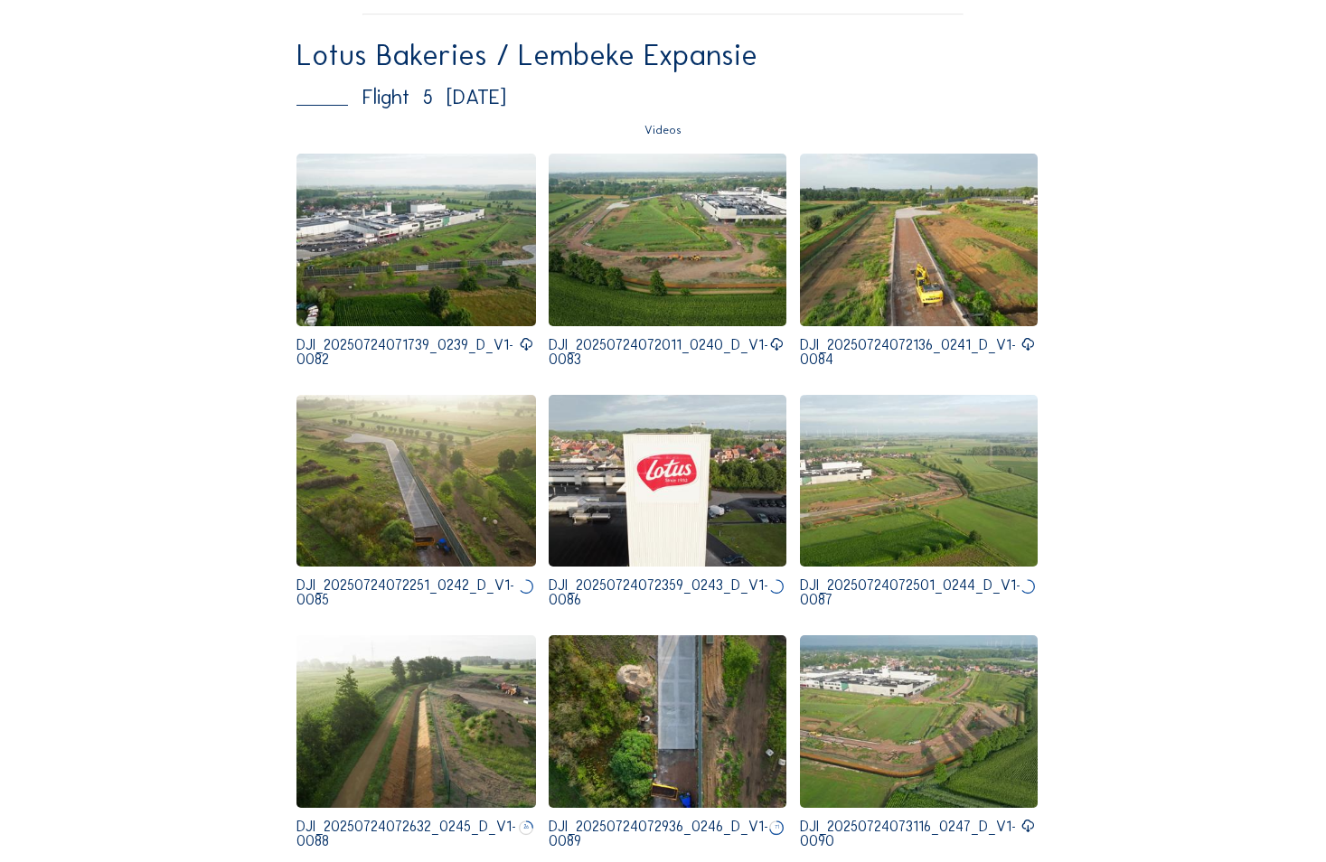
click at [1028, 337] on icon at bounding box center [1027, 344] width 14 height 17
click at [773, 336] on icon at bounding box center [776, 344] width 14 height 17
click at [526, 342] on icon at bounding box center [526, 344] width 14 height 17
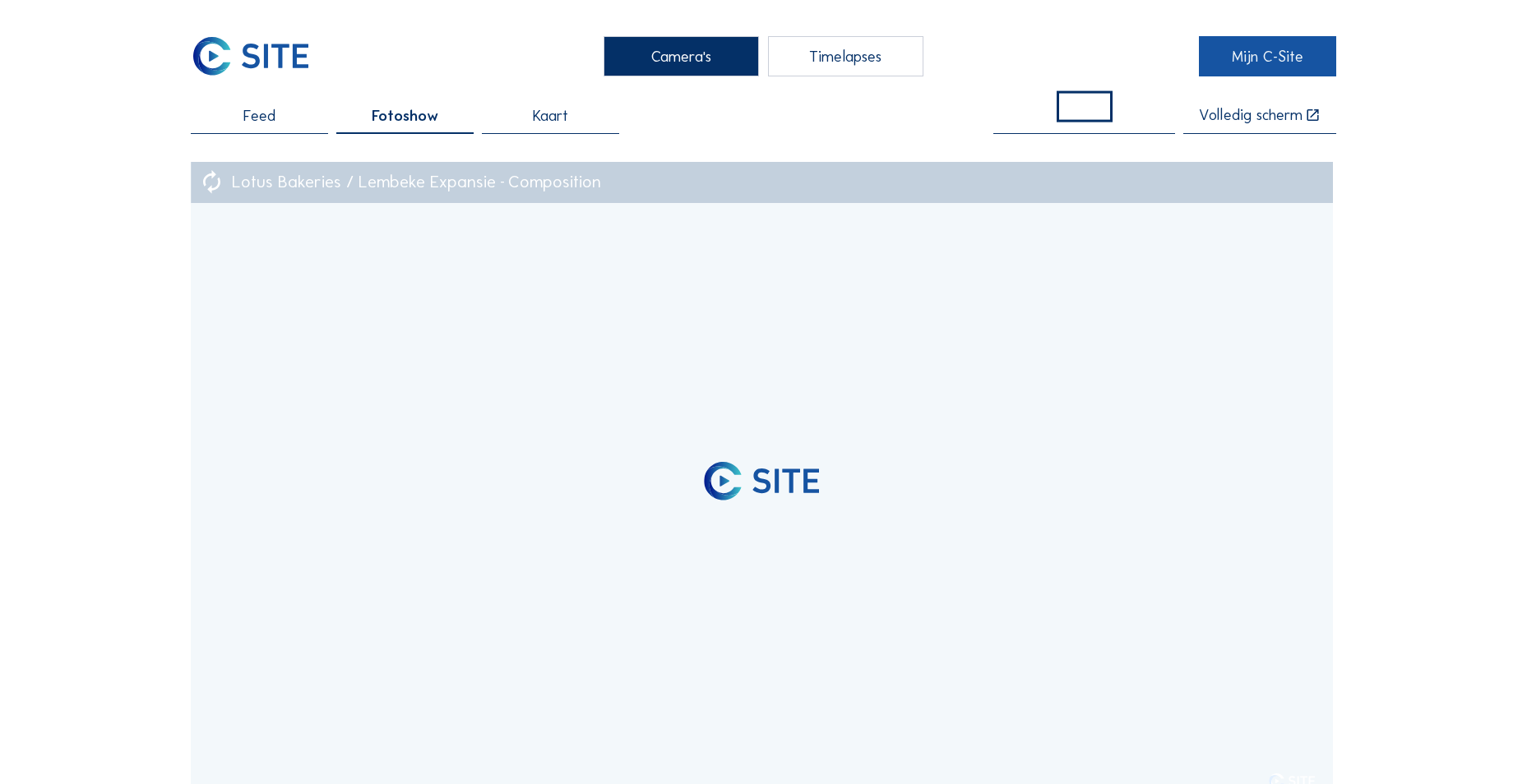
click at [1271, 56] on link "Mijn C-Site" at bounding box center [1267, 56] width 137 height 40
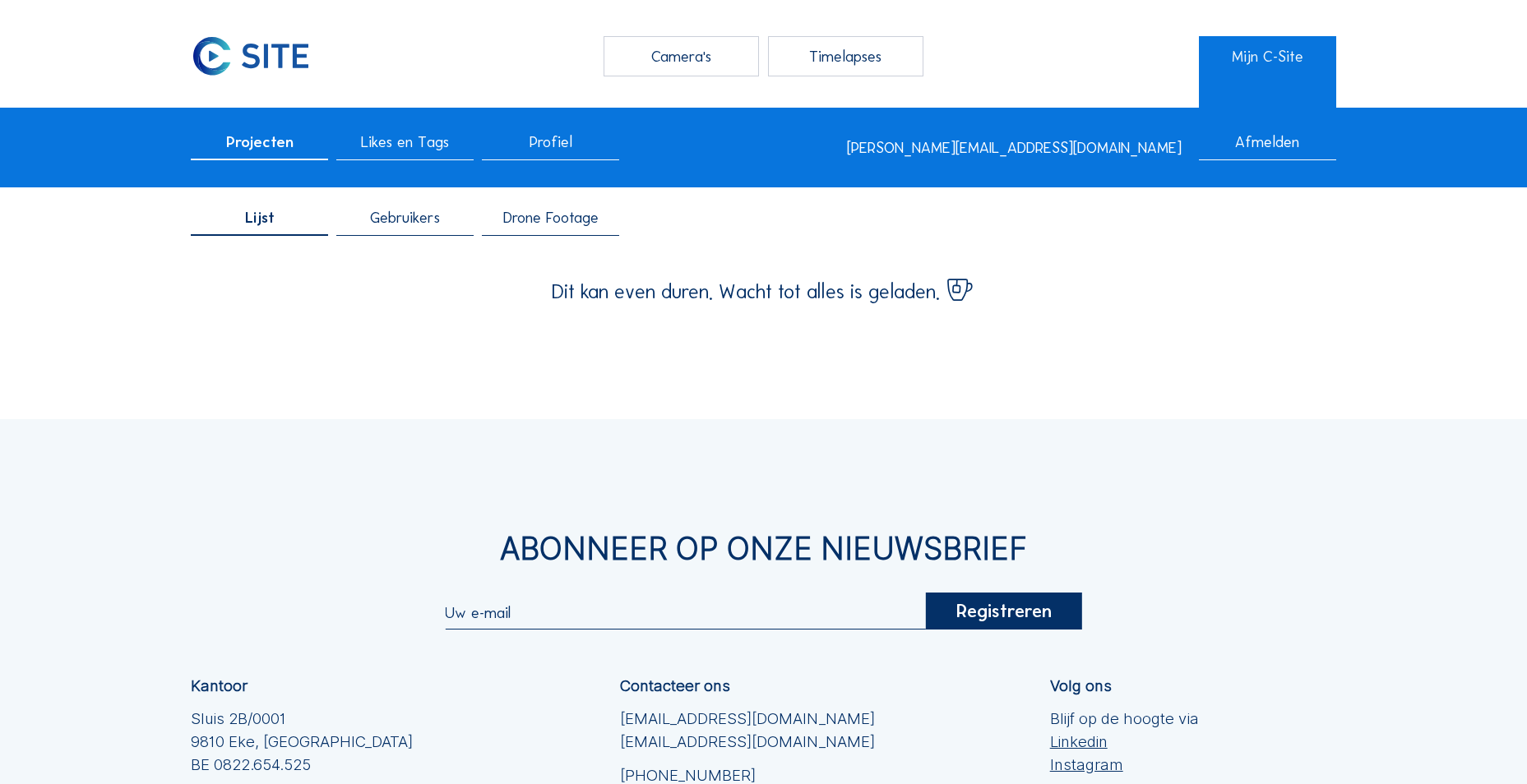
click at [523, 225] on span "Drone Footage" at bounding box center [551, 217] width 96 height 15
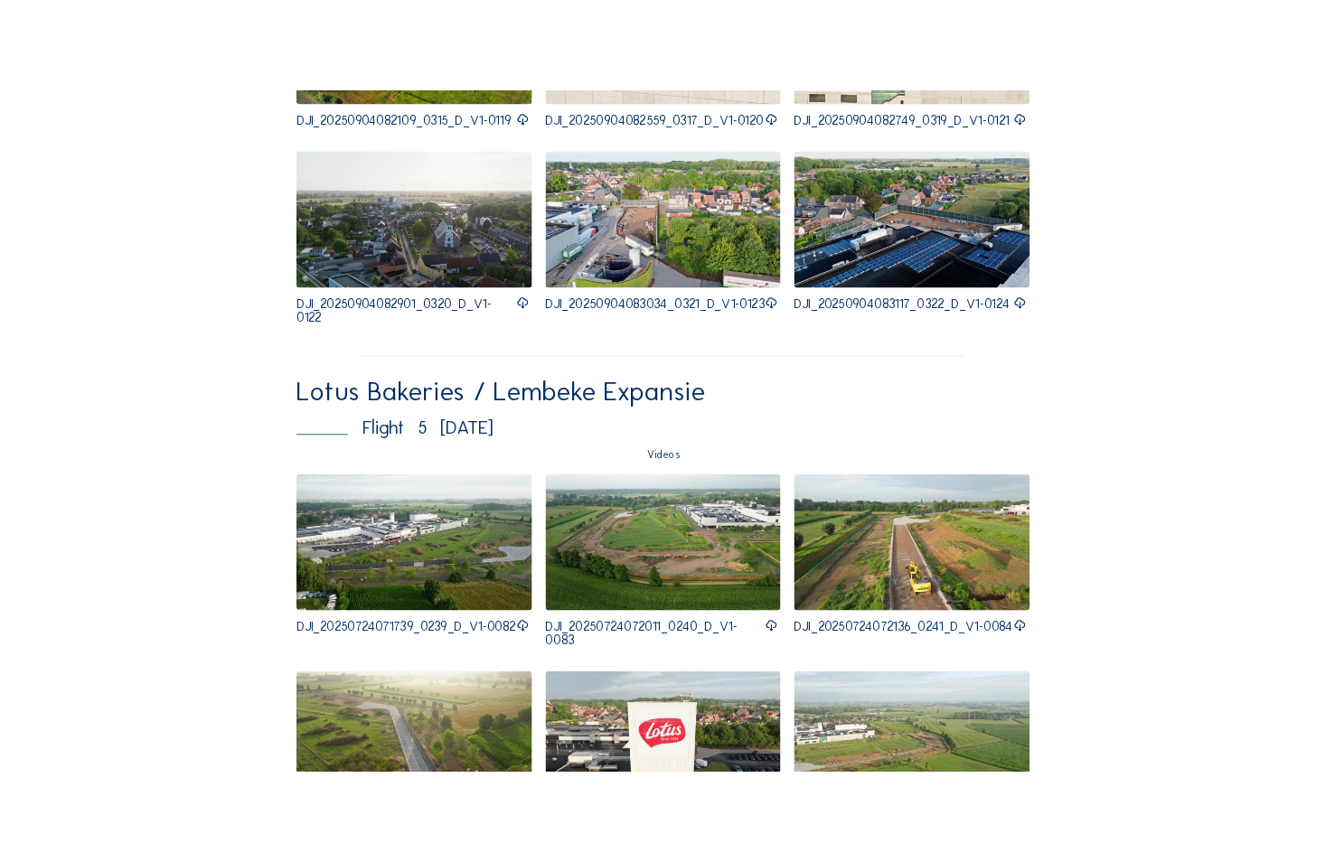
scroll to position [2078, 0]
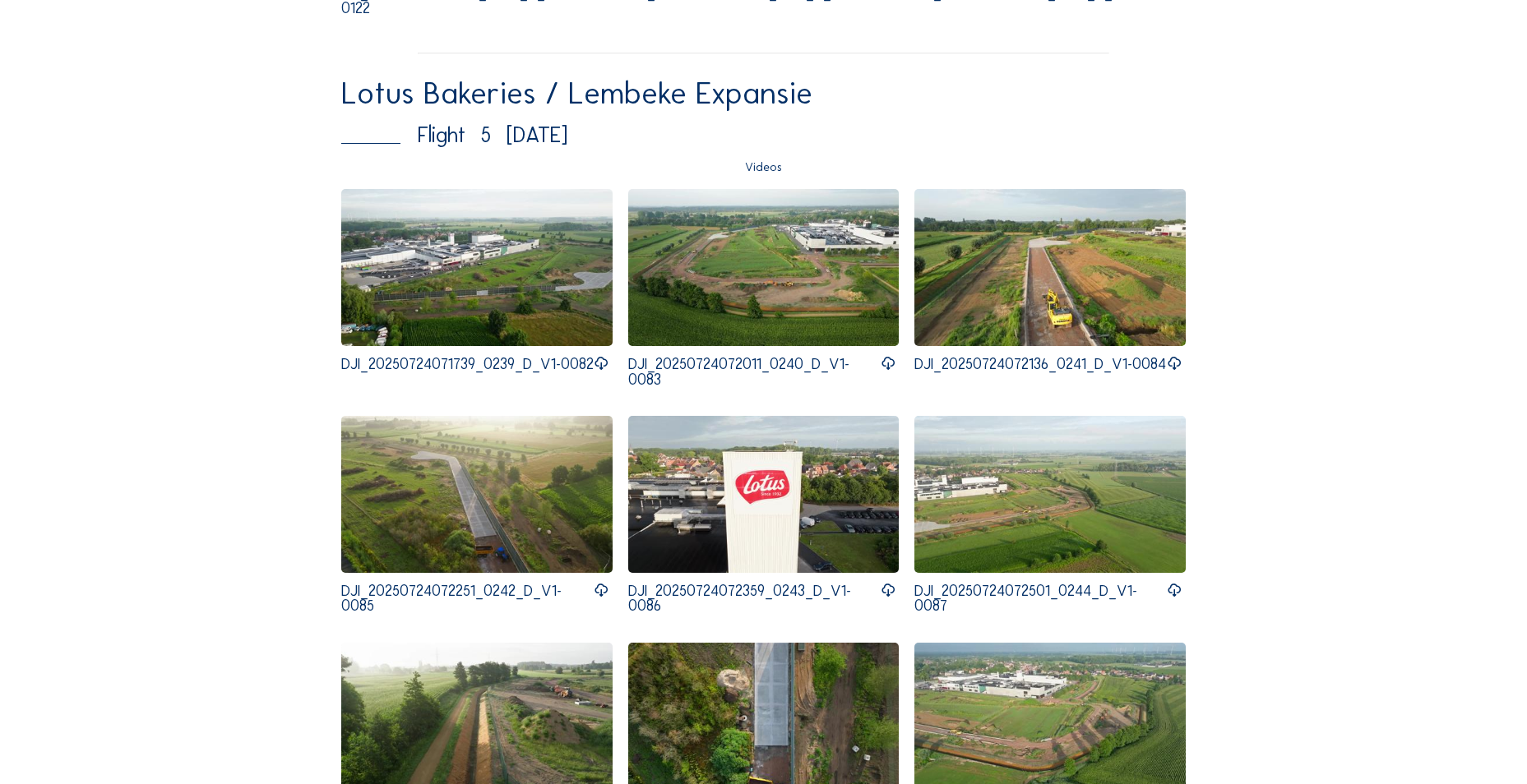
click at [605, 370] on icon at bounding box center [601, 363] width 15 height 19
click at [883, 370] on icon at bounding box center [888, 363] width 15 height 19
click at [1178, 371] on icon at bounding box center [1174, 363] width 15 height 19
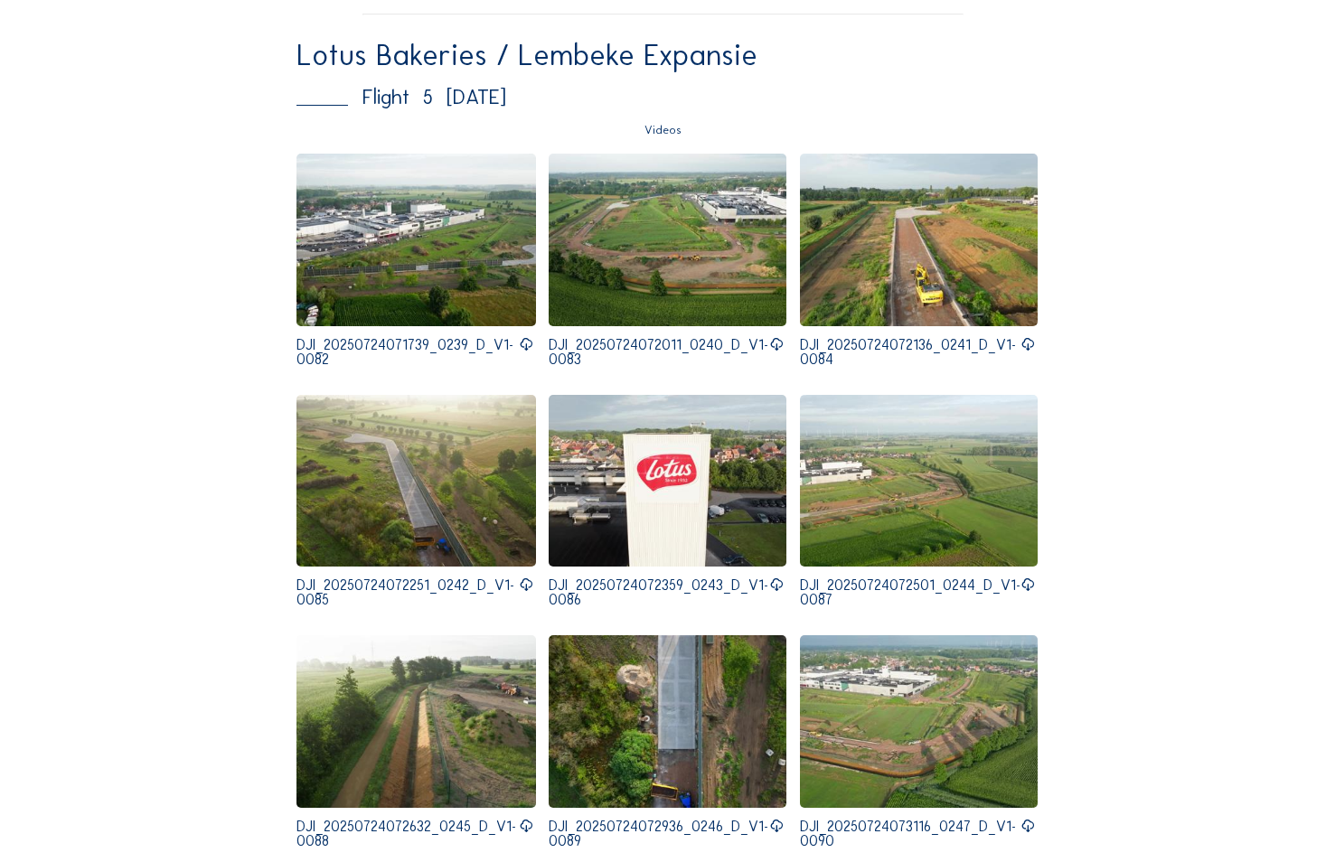
click at [525, 579] on icon at bounding box center [526, 584] width 14 height 17
click at [769, 579] on icon at bounding box center [776, 584] width 14 height 17
click at [1021, 578] on icon at bounding box center [1027, 584] width 14 height 17
click at [523, 820] on icon at bounding box center [526, 826] width 14 height 17
click at [773, 820] on icon at bounding box center [776, 826] width 14 height 17
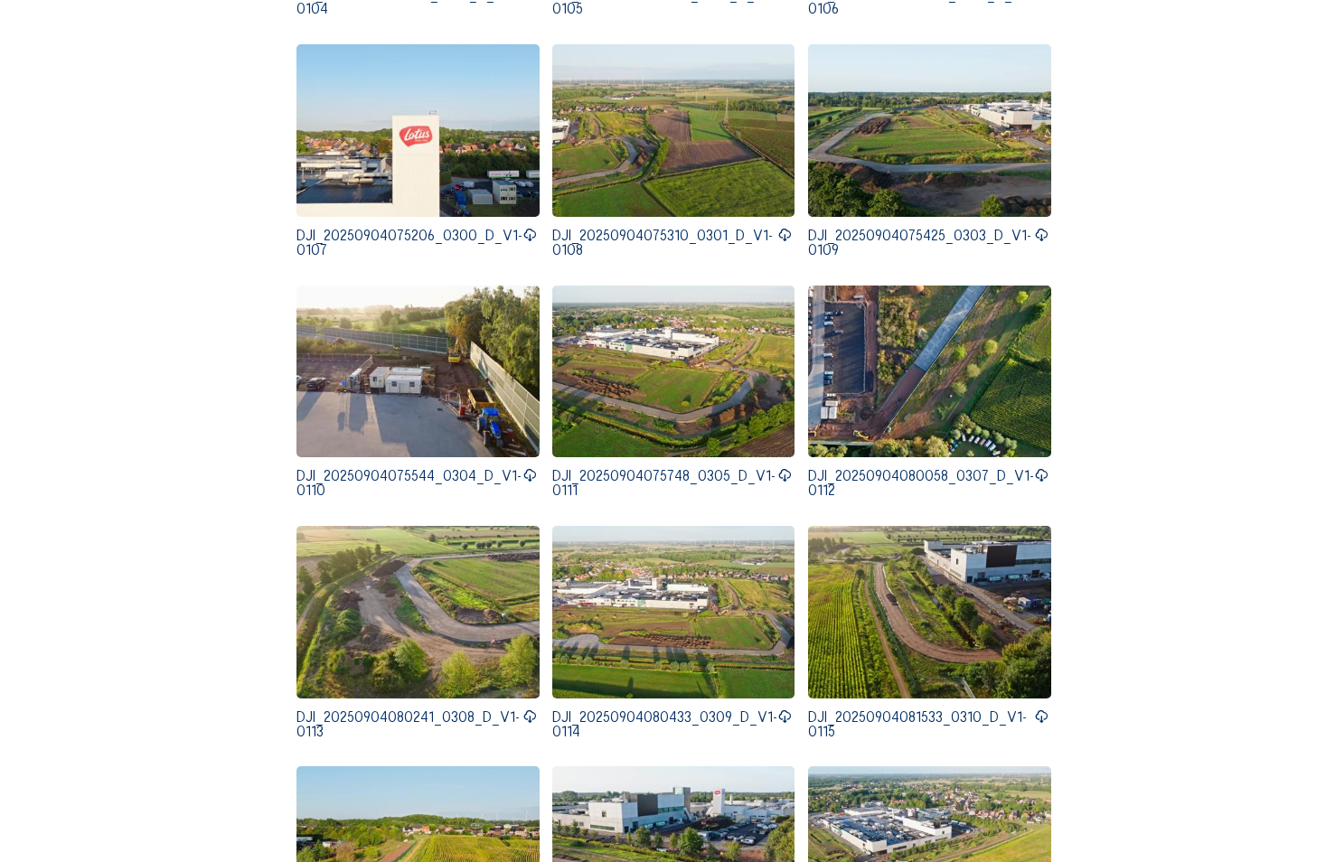
scroll to position [0, 0]
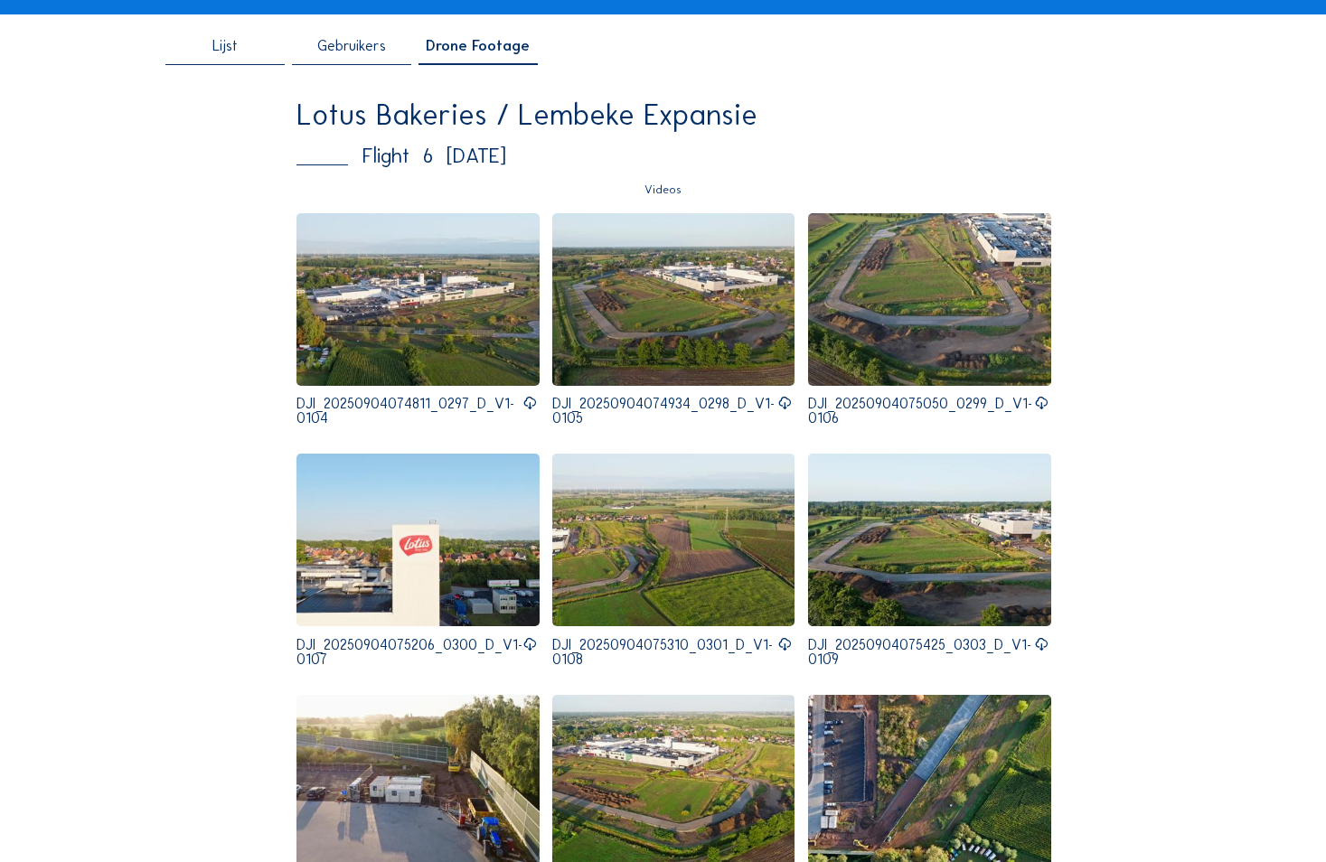
click at [524, 406] on icon at bounding box center [529, 403] width 14 height 17
click at [779, 409] on icon at bounding box center [784, 403] width 14 height 17
click at [1039, 408] on icon at bounding box center [1041, 403] width 14 height 17
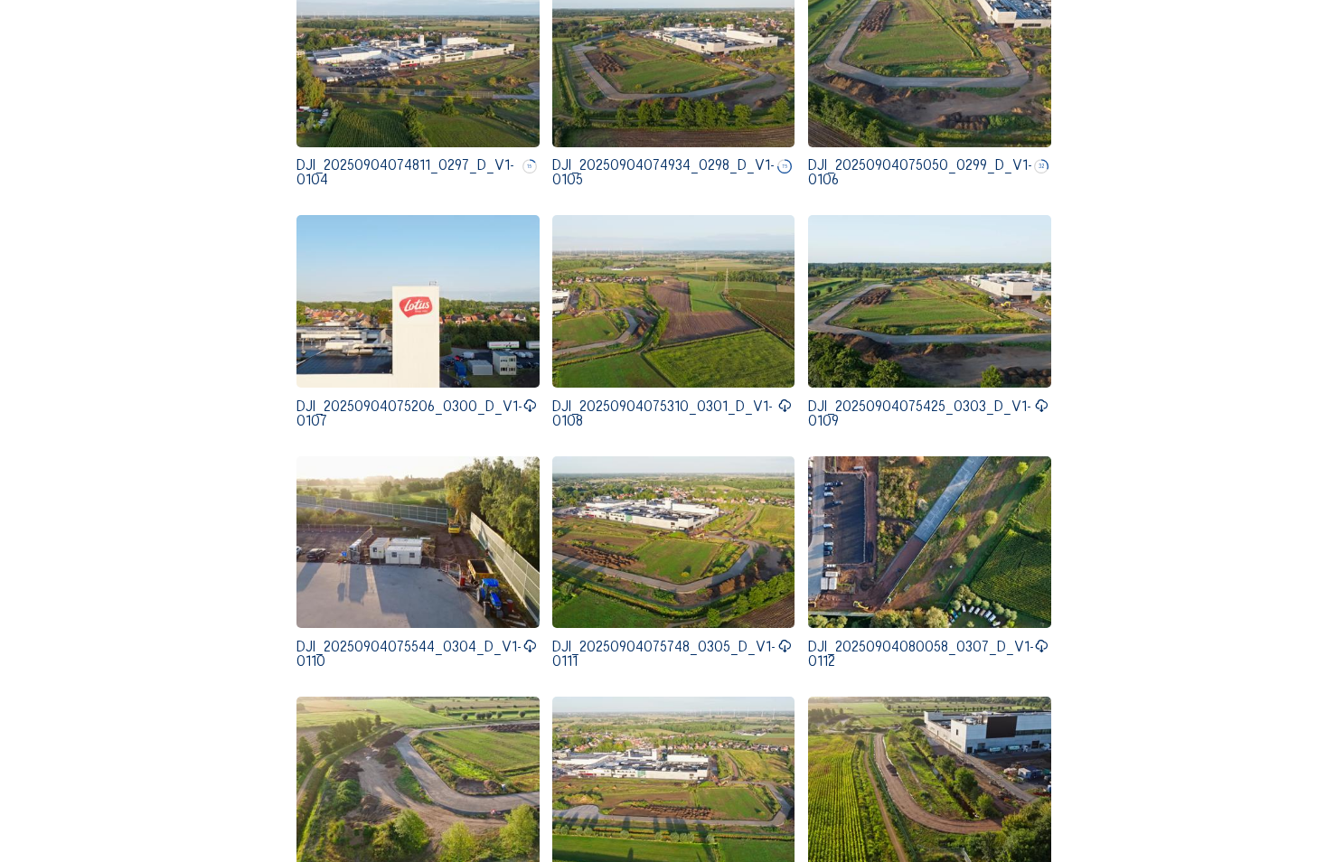
scroll to position [452, 0]
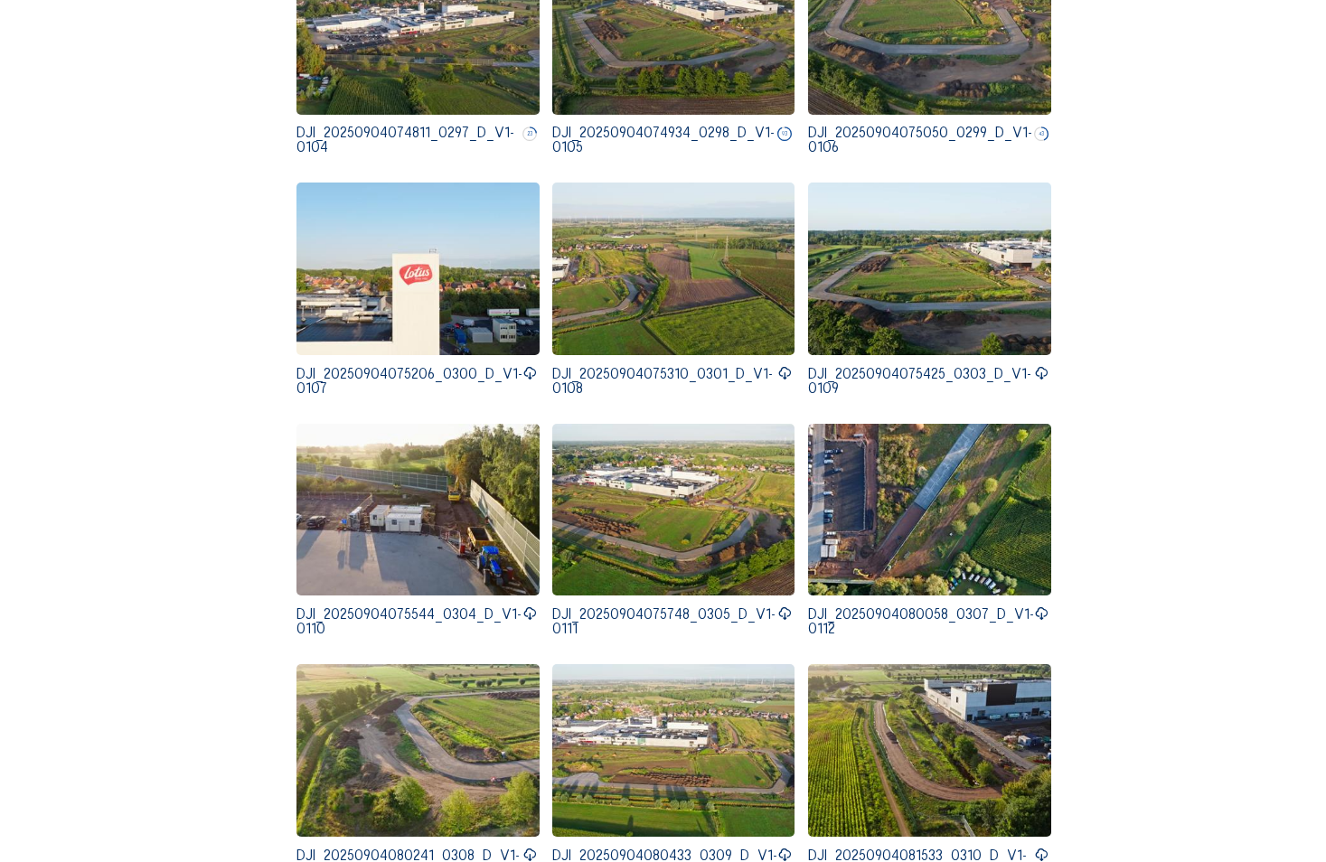
click at [522, 373] on icon at bounding box center [529, 373] width 14 height 17
click at [780, 373] on icon at bounding box center [785, 373] width 14 height 17
click at [1036, 377] on icon at bounding box center [1041, 373] width 14 height 17
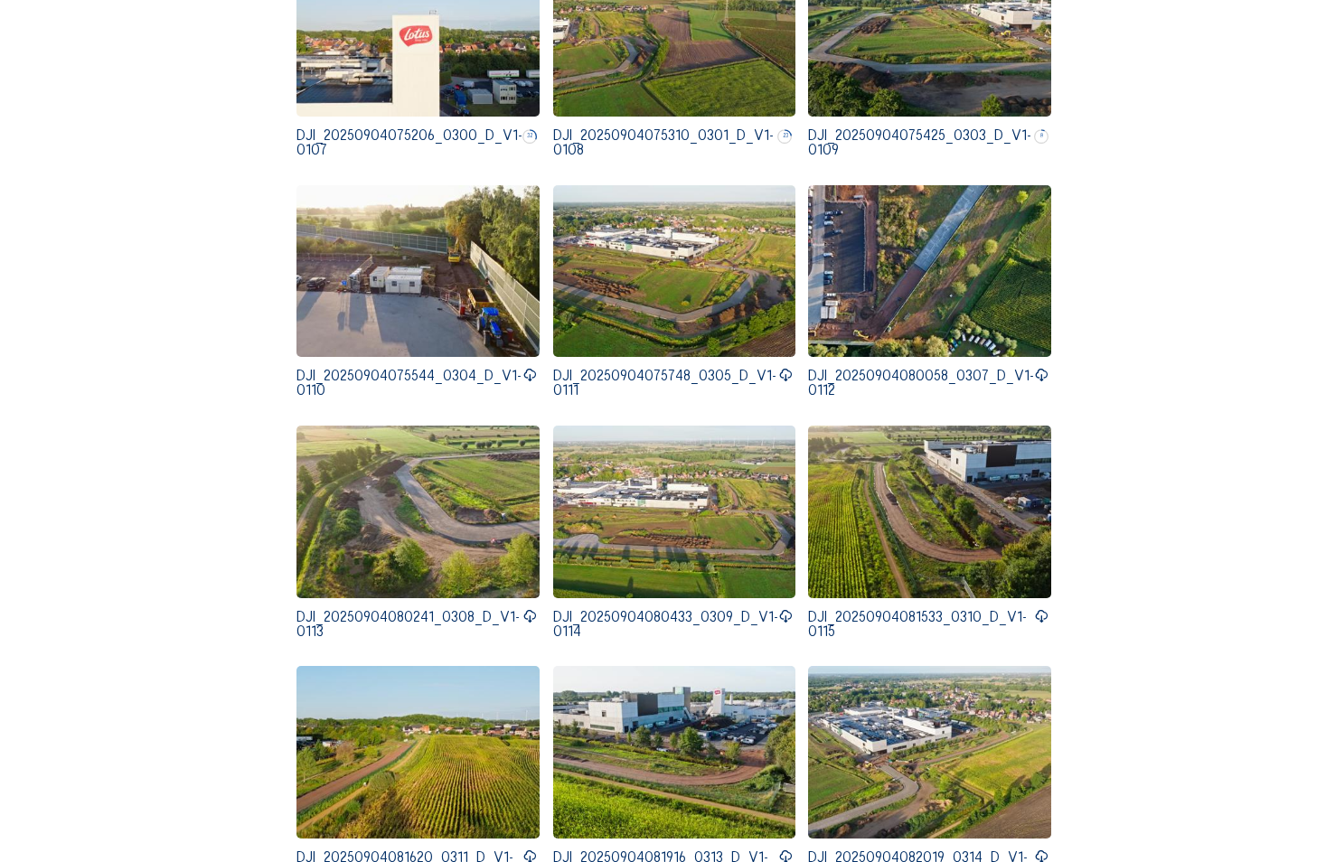
scroll to position [723, 0]
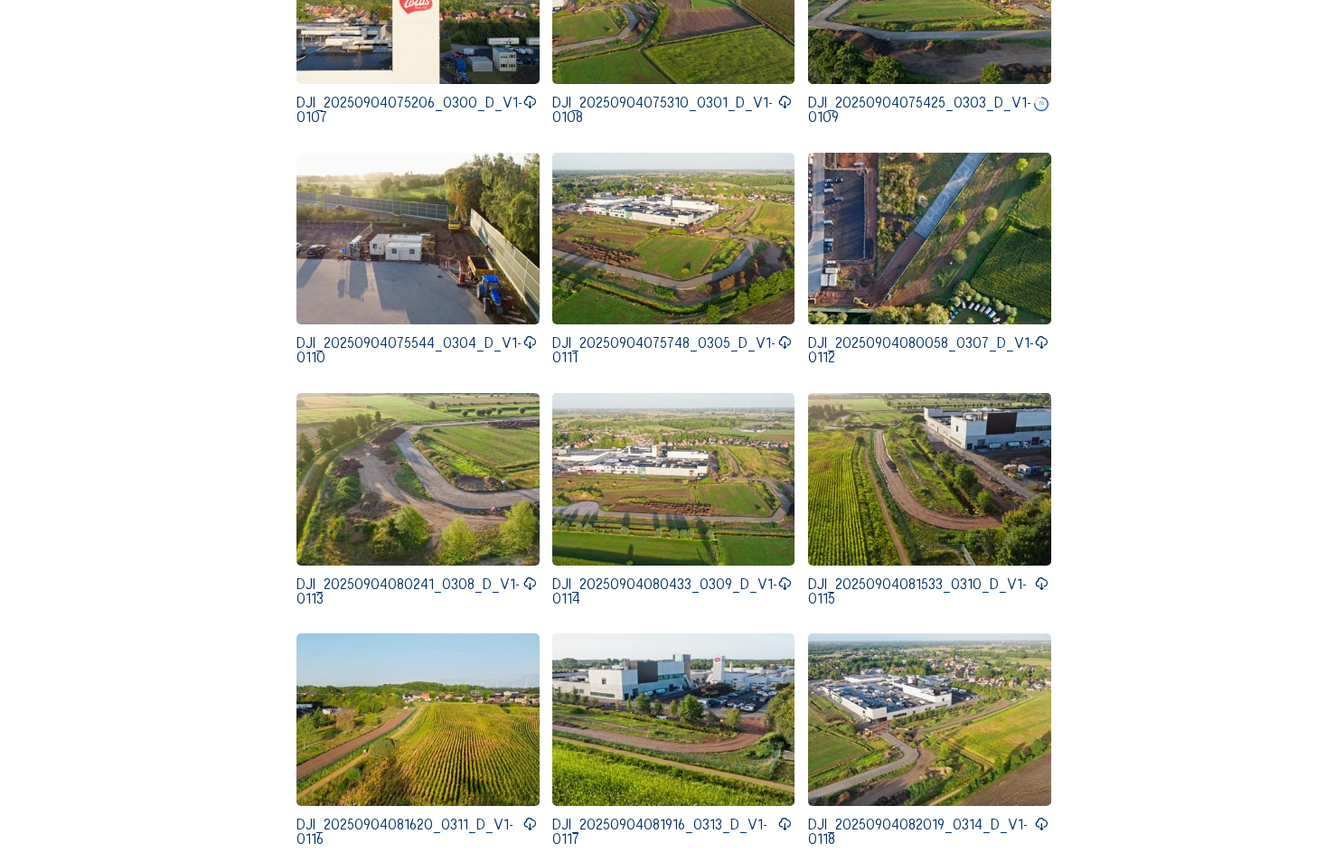
click at [525, 342] on icon at bounding box center [529, 342] width 14 height 17
click at [782, 342] on icon at bounding box center [784, 342] width 14 height 17
click at [1044, 340] on div at bounding box center [1041, 357] width 14 height 43
click at [1036, 340] on icon at bounding box center [1041, 342] width 14 height 17
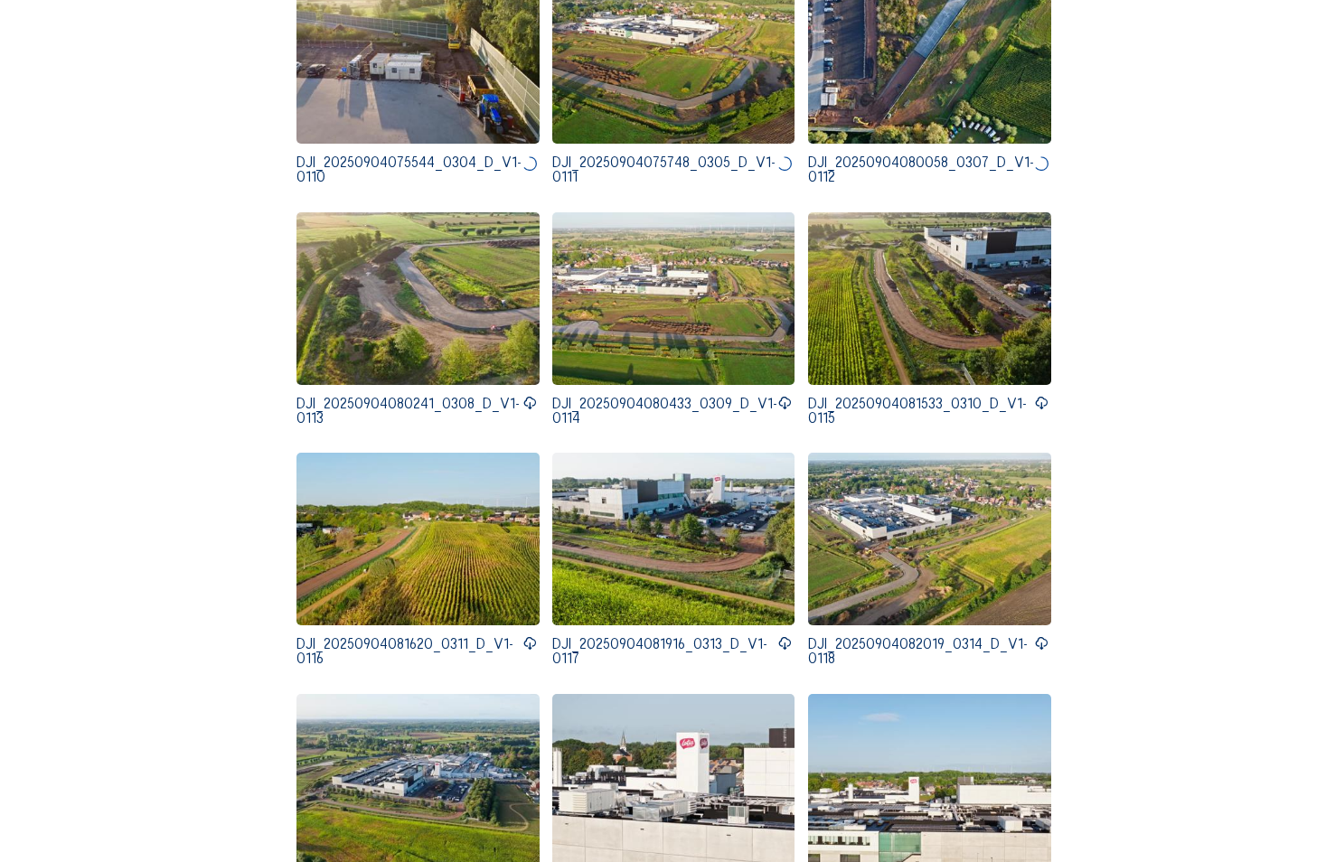
scroll to position [994, 0]
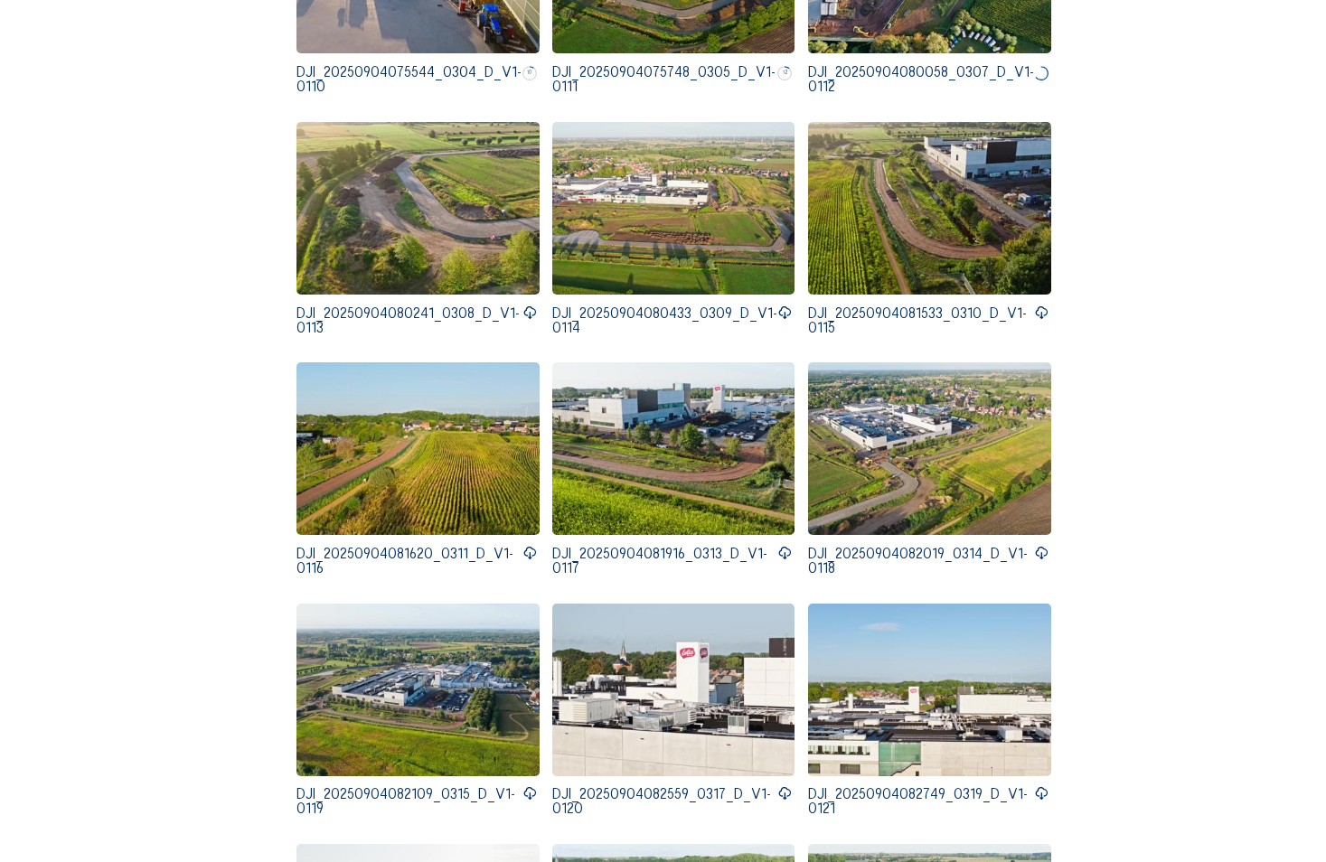
click at [522, 310] on icon at bounding box center [529, 312] width 14 height 17
click at [781, 311] on icon at bounding box center [784, 312] width 14 height 17
click at [1036, 311] on icon at bounding box center [1041, 312] width 14 height 17
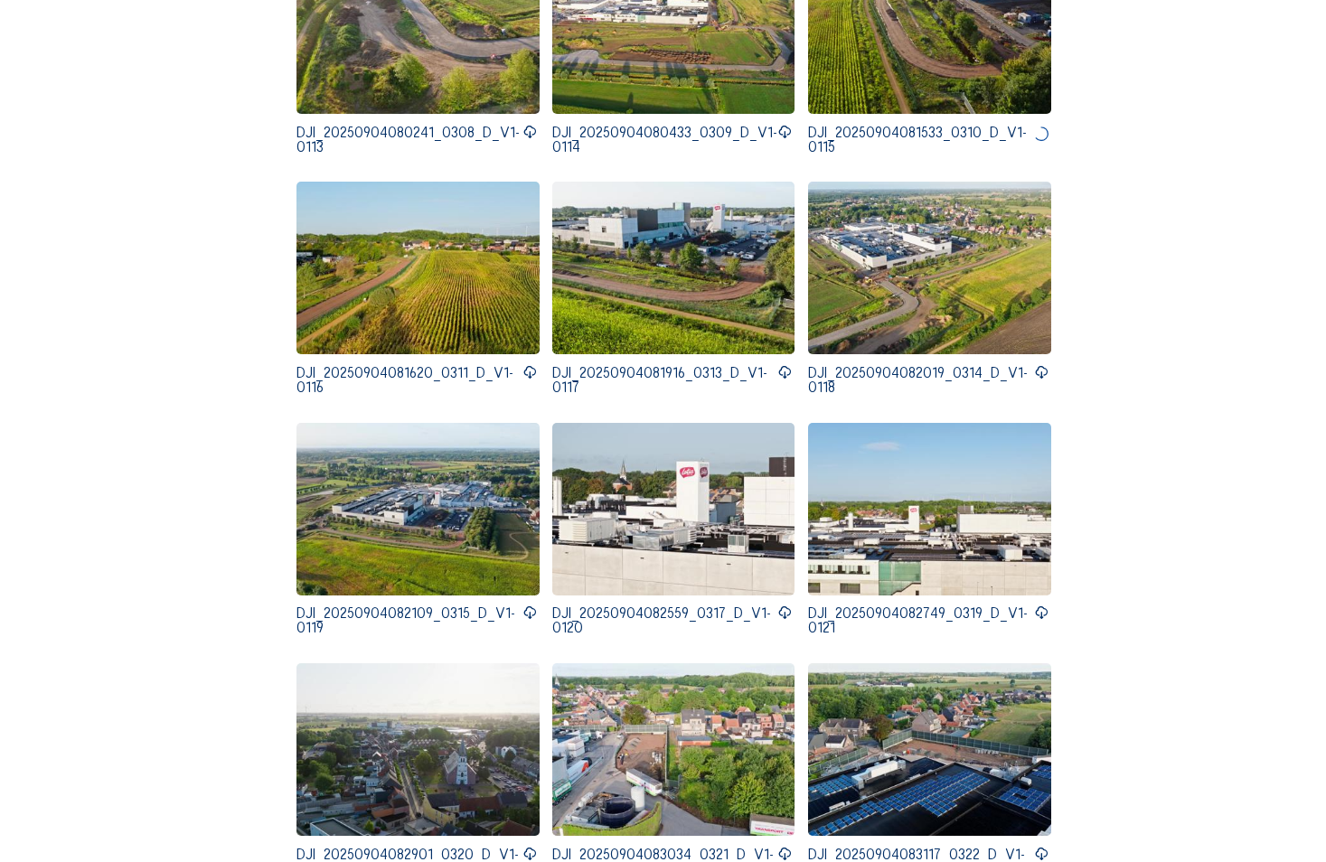
scroll to position [1265, 0]
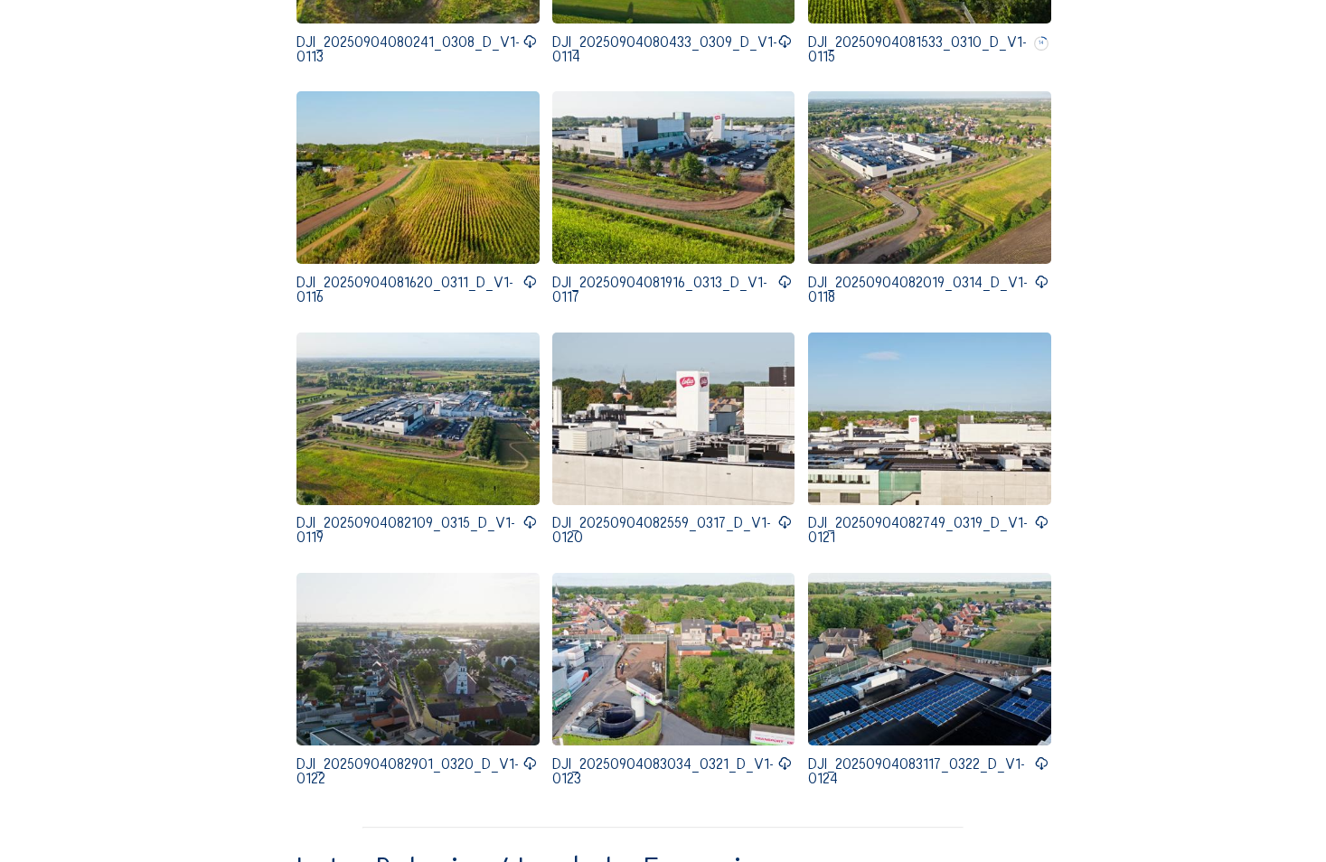
click at [525, 282] on icon at bounding box center [529, 282] width 14 height 17
click at [782, 280] on icon at bounding box center [784, 282] width 14 height 17
click at [1034, 280] on icon at bounding box center [1041, 282] width 14 height 17
click at [524, 521] on icon at bounding box center [529, 522] width 14 height 17
click at [782, 519] on icon at bounding box center [784, 522] width 14 height 17
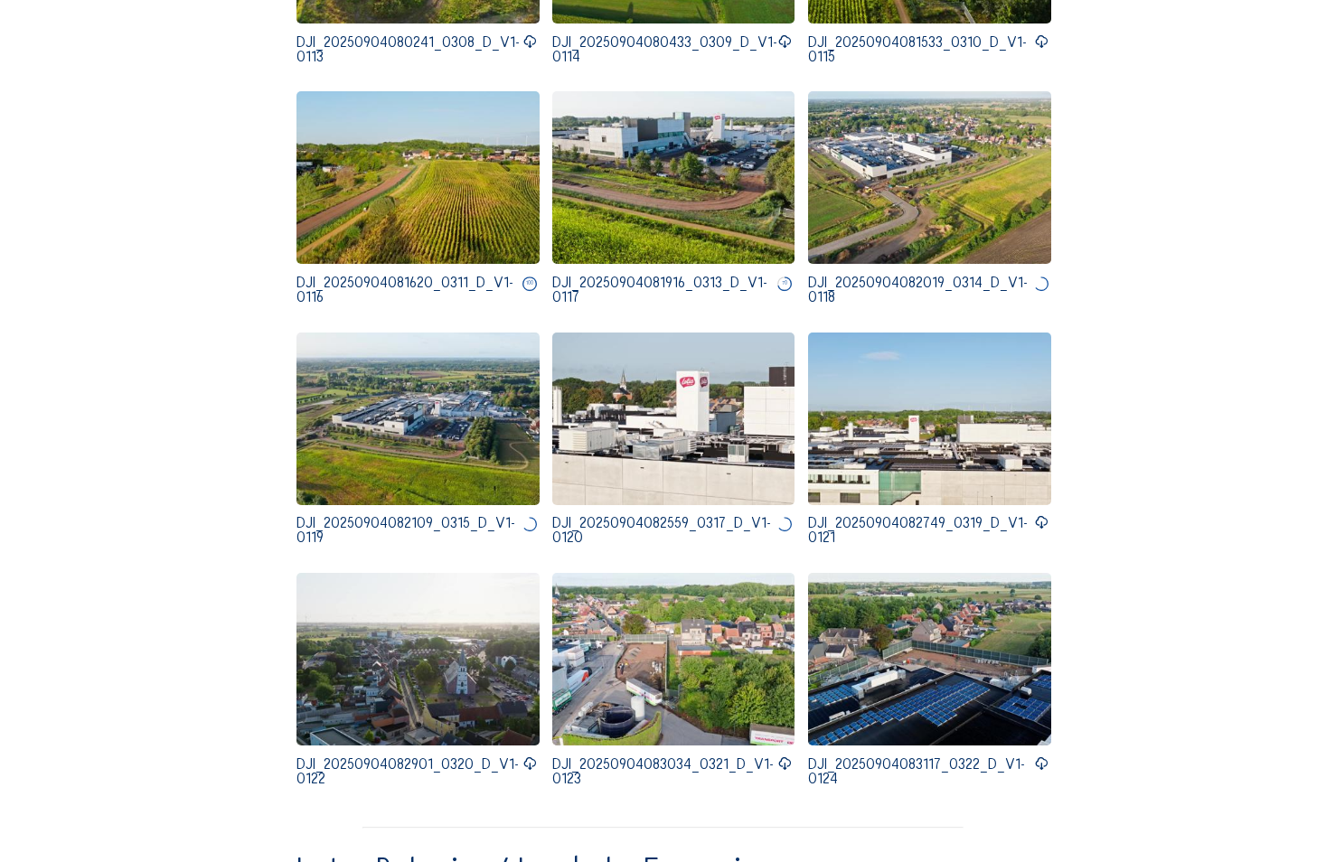
click at [1042, 516] on icon at bounding box center [1041, 522] width 14 height 17
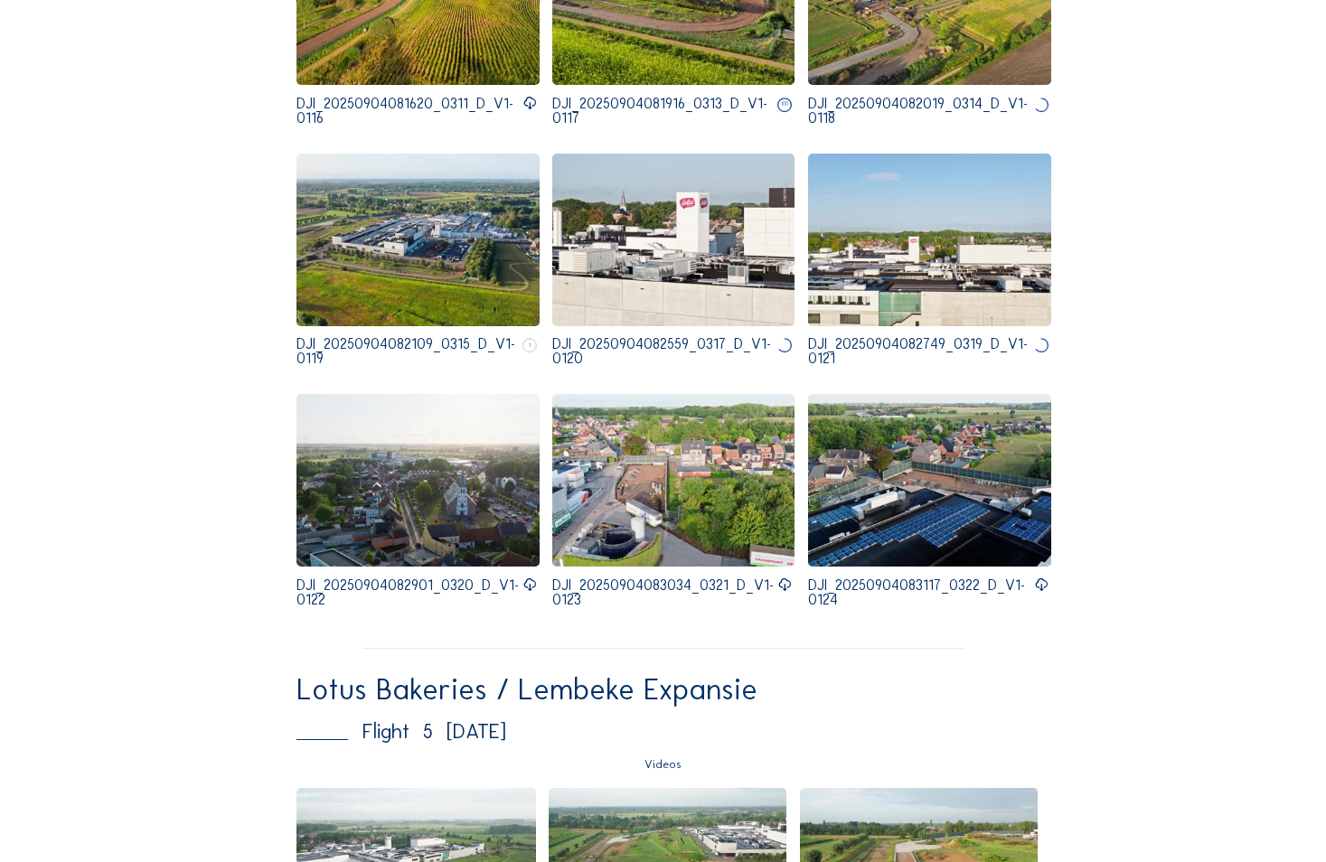
scroll to position [1446, 0]
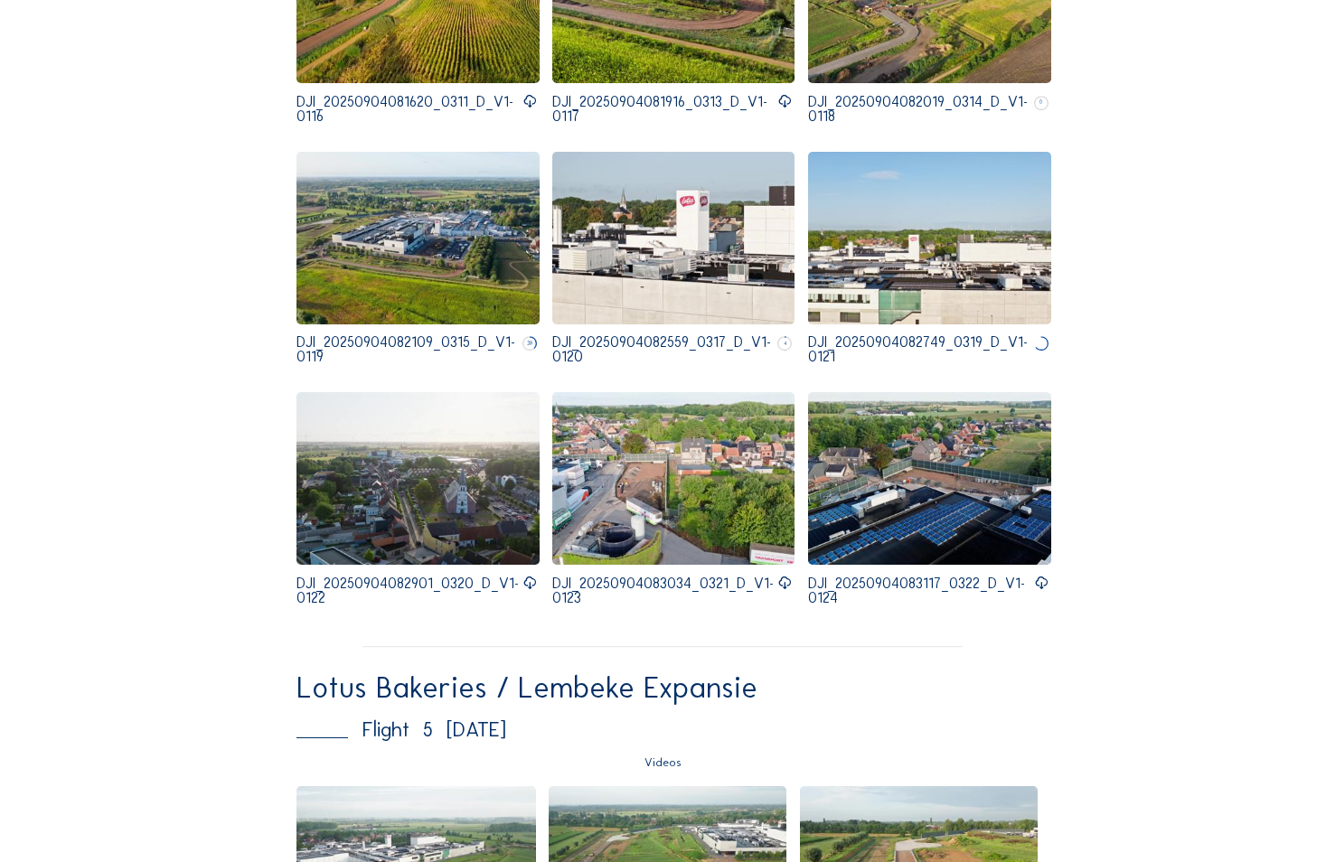
click at [524, 578] on icon at bounding box center [529, 583] width 14 height 17
click at [782, 578] on icon at bounding box center [784, 583] width 14 height 17
click at [1036, 575] on icon at bounding box center [1041, 583] width 14 height 17
